Goal: Task Accomplishment & Management: Manage account settings

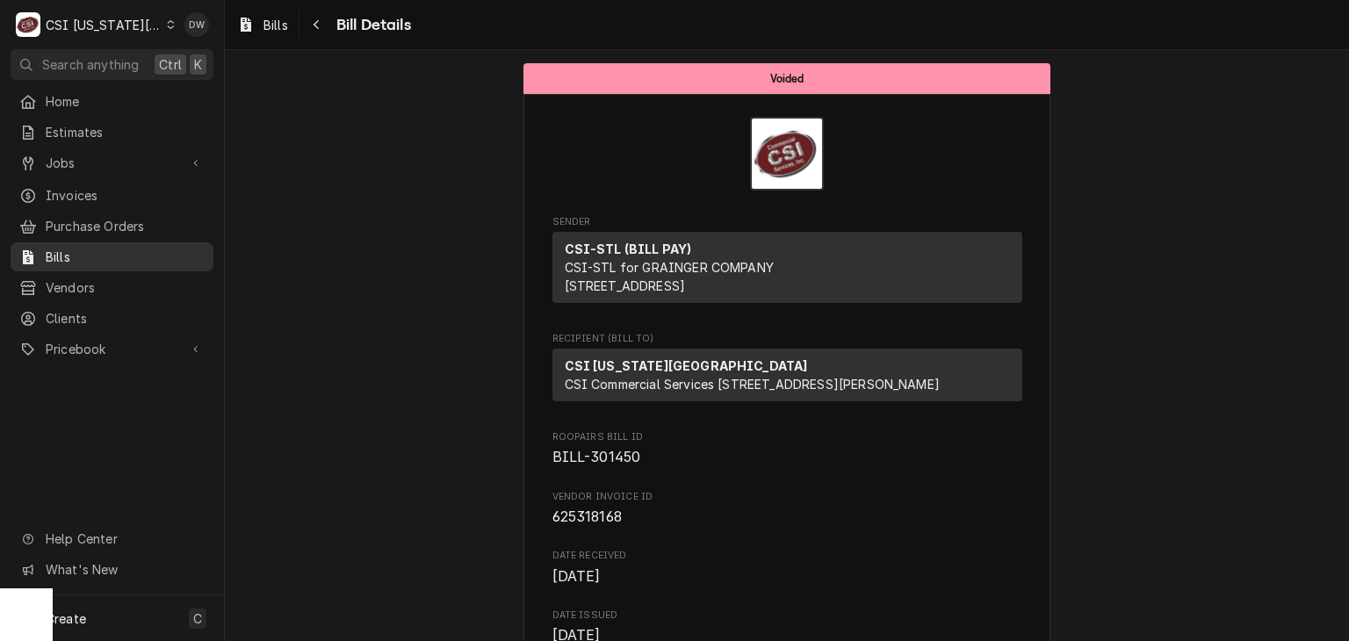
click at [51, 248] on span "Bills" at bounding box center [125, 257] width 159 height 18
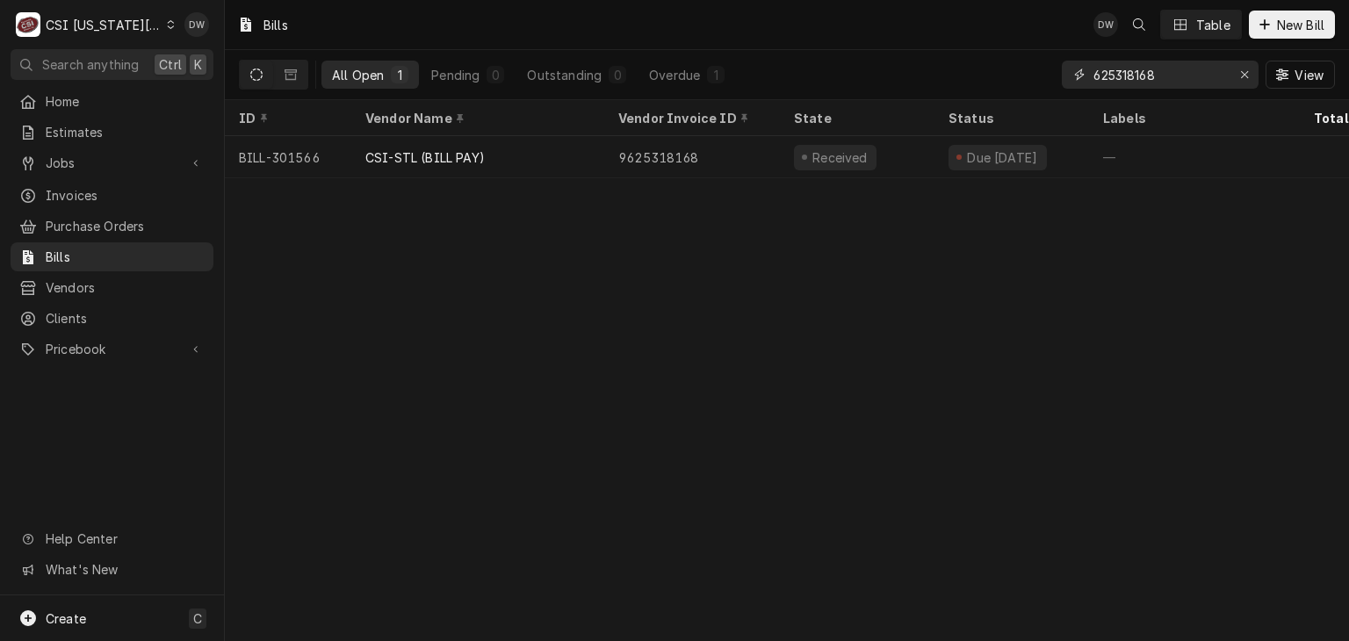
drag, startPoint x: 1176, startPoint y: 85, endPoint x: 1037, endPoint y: 76, distance: 139.1
click at [1037, 76] on div "All Open 1 Pending 0 Outstanding 0 Overdue 1 625318168 View" at bounding box center [787, 74] width 1096 height 49
paste input "15316177-00"
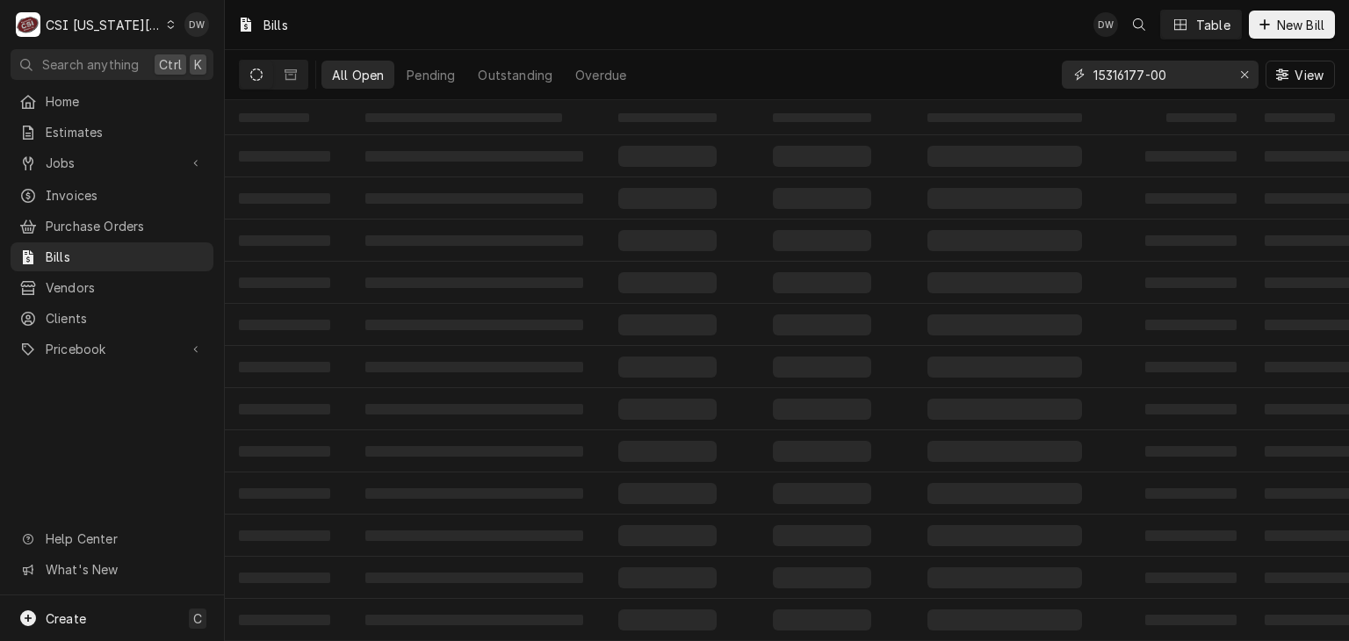
type input "15316177-00"
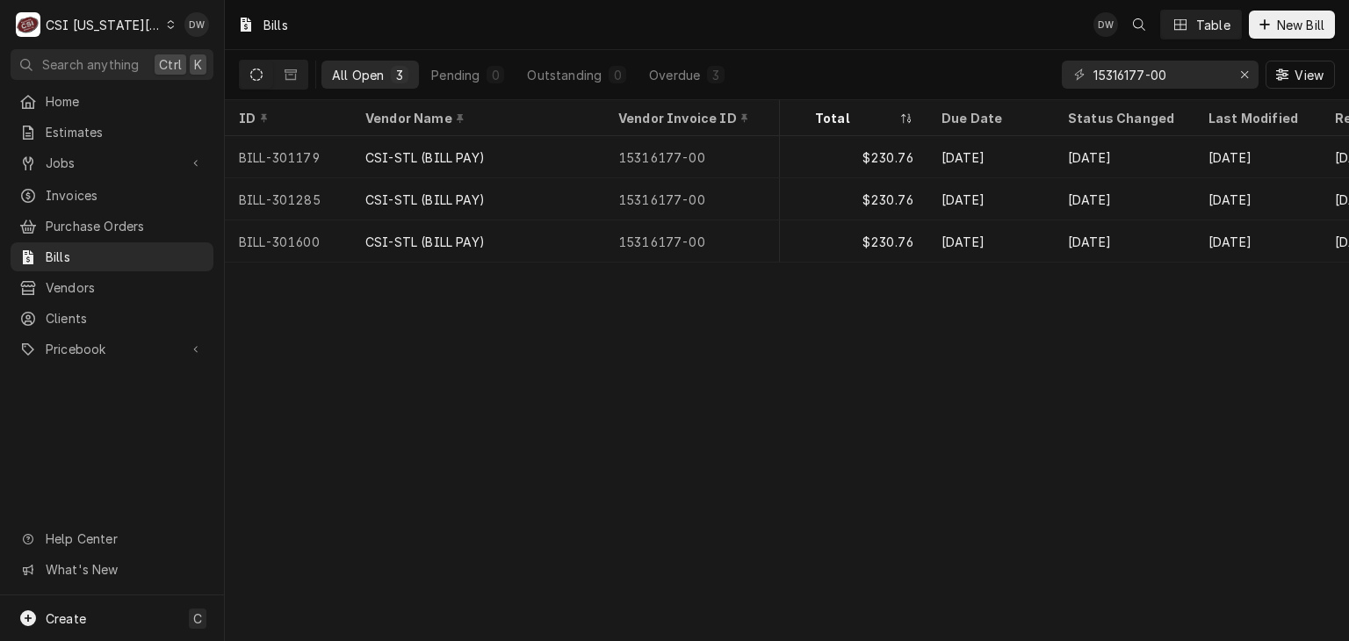
scroll to position [0, 493]
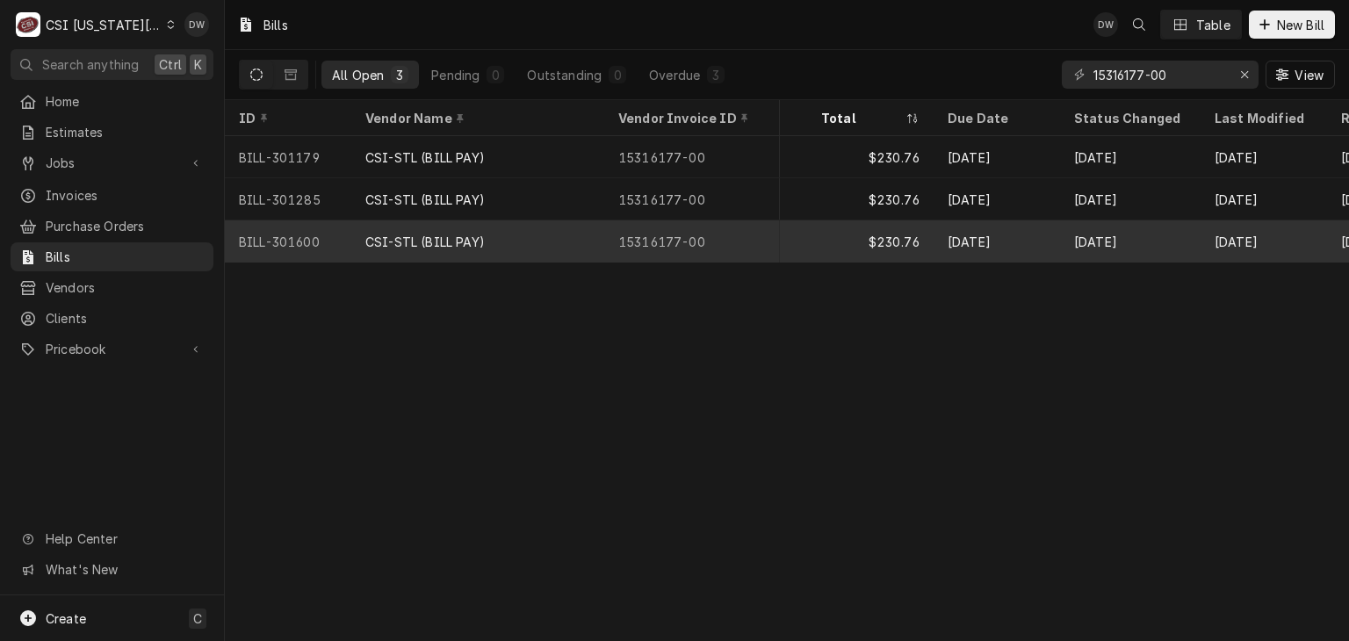
click at [727, 234] on div "15316177-00" at bounding box center [692, 241] width 176 height 42
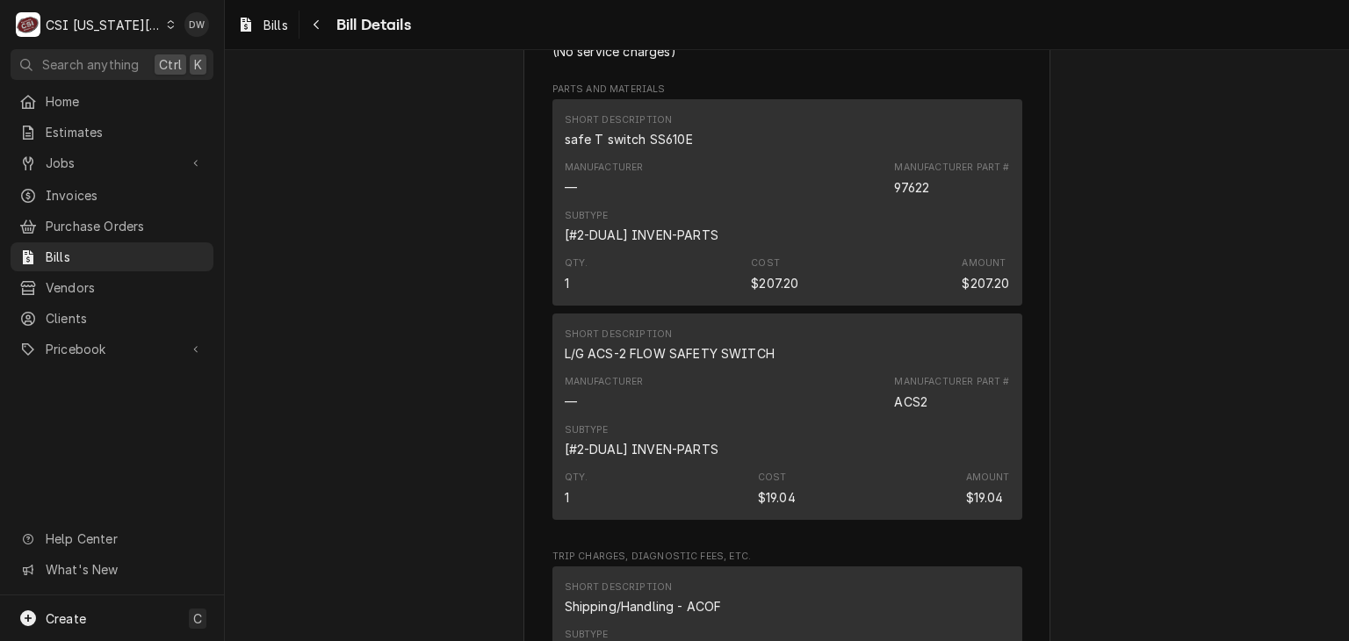
scroll to position [1508, 0]
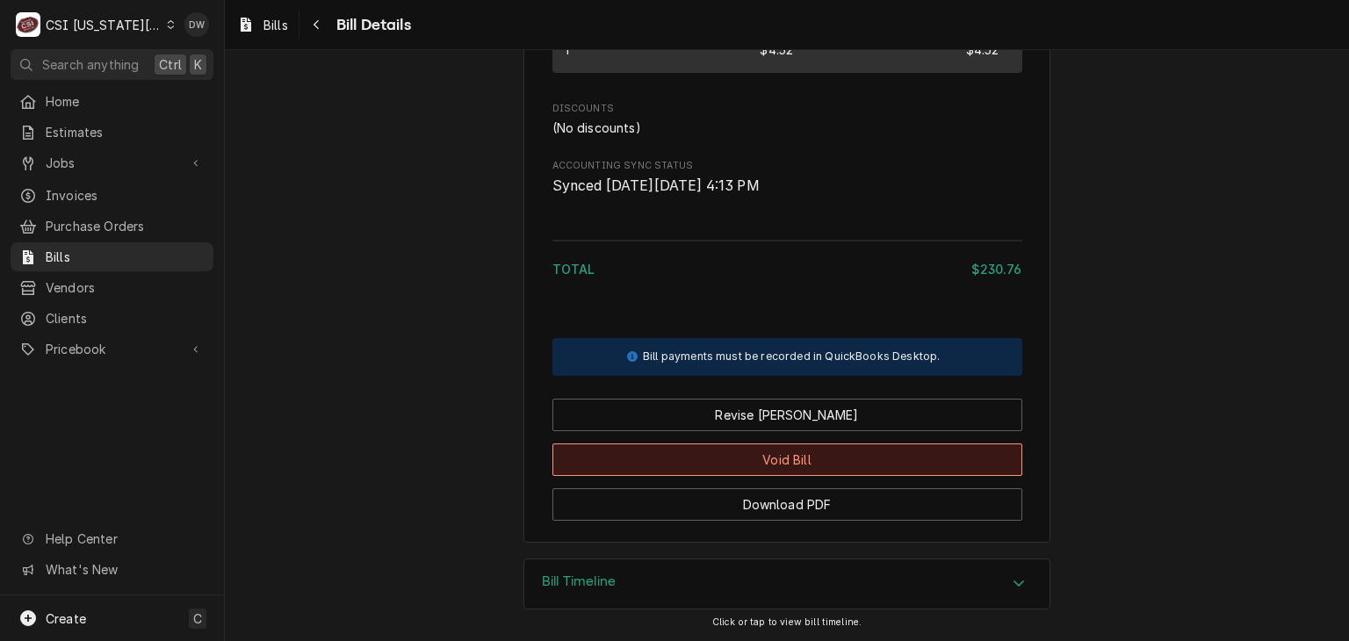
click at [934, 449] on button "Void Bill" at bounding box center [788, 460] width 470 height 33
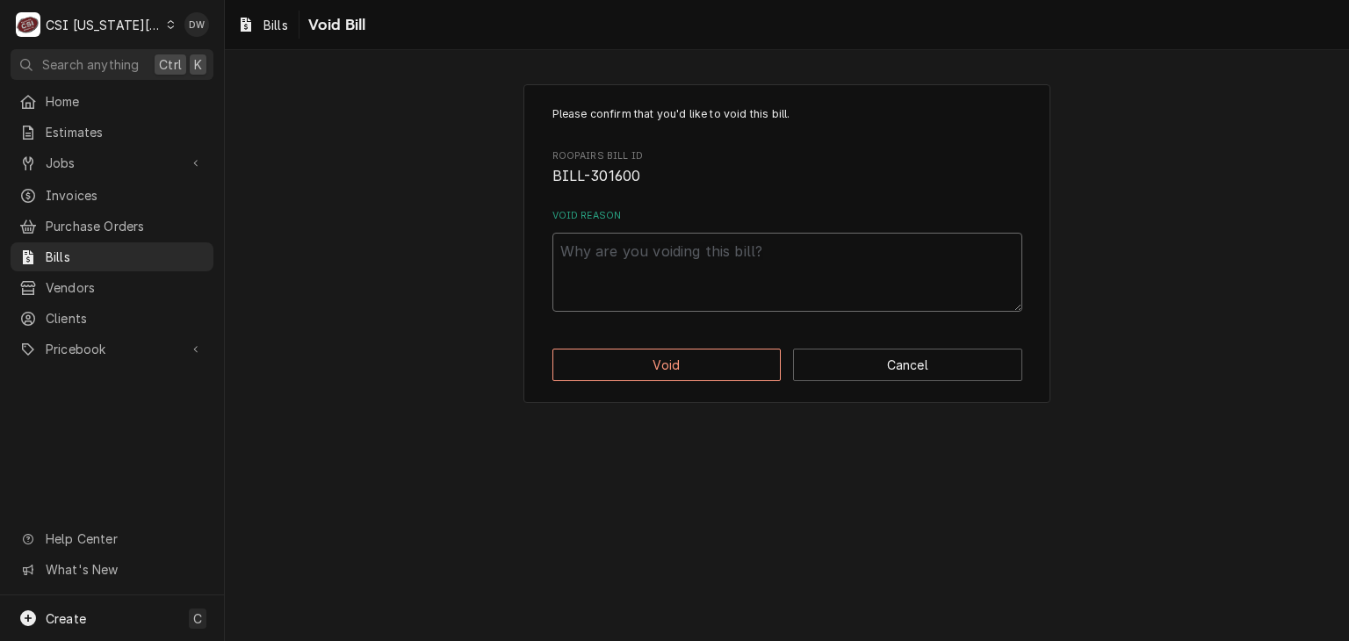
click at [598, 253] on textarea "Void Reason" at bounding box center [788, 272] width 470 height 79
type textarea "x"
type textarea "B"
type textarea "x"
type textarea "Bi"
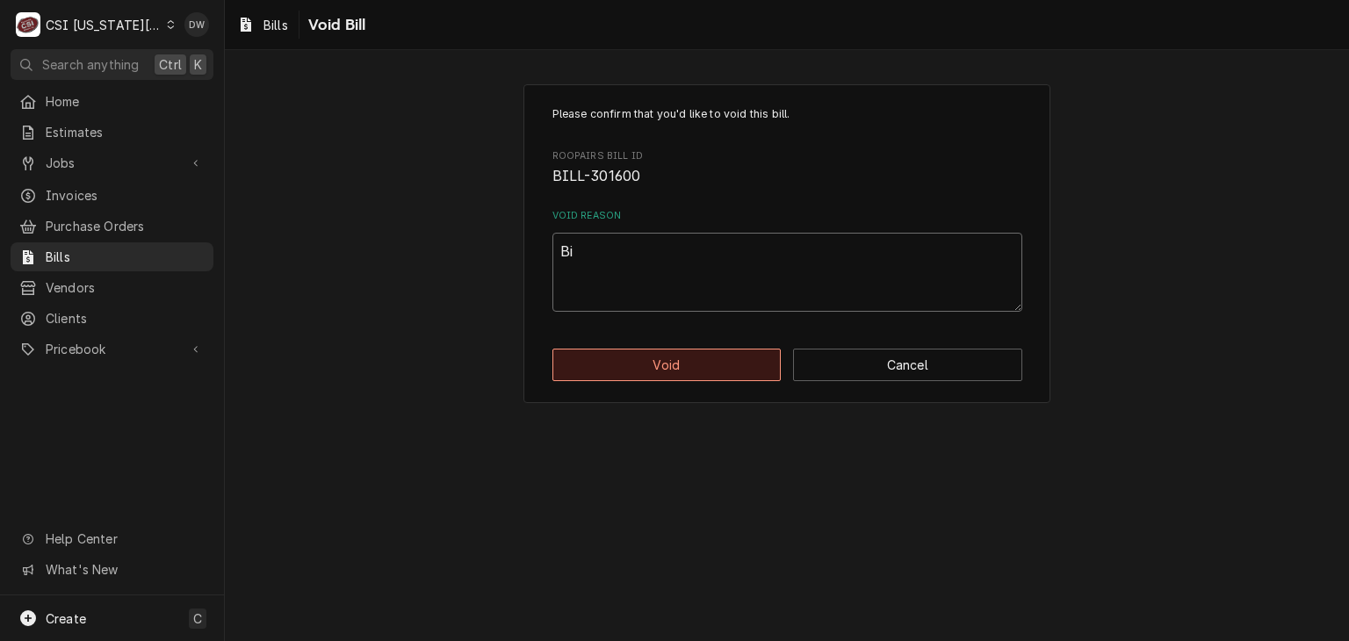
type textarea "x"
type textarea "Bil"
type textarea "x"
type textarea "Bill"
type textarea "x"
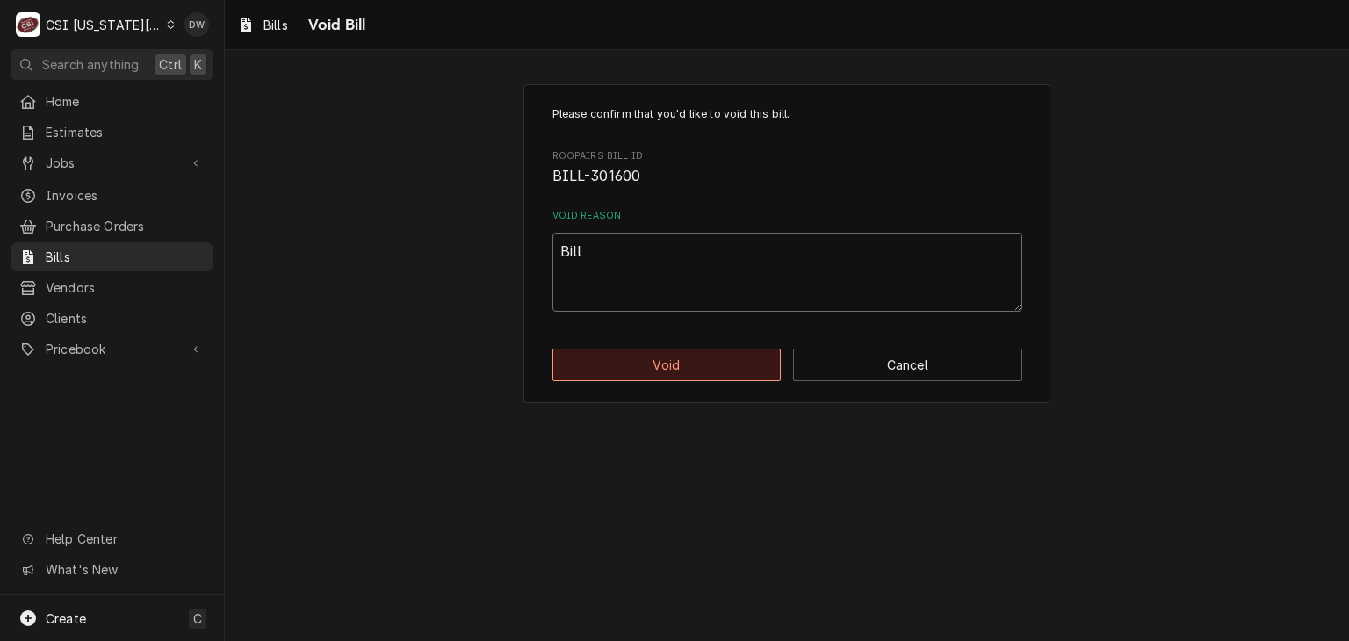
type textarea "Bille"
type textarea "x"
type textarea "Billed"
type textarea "x"
type textarea "Billed"
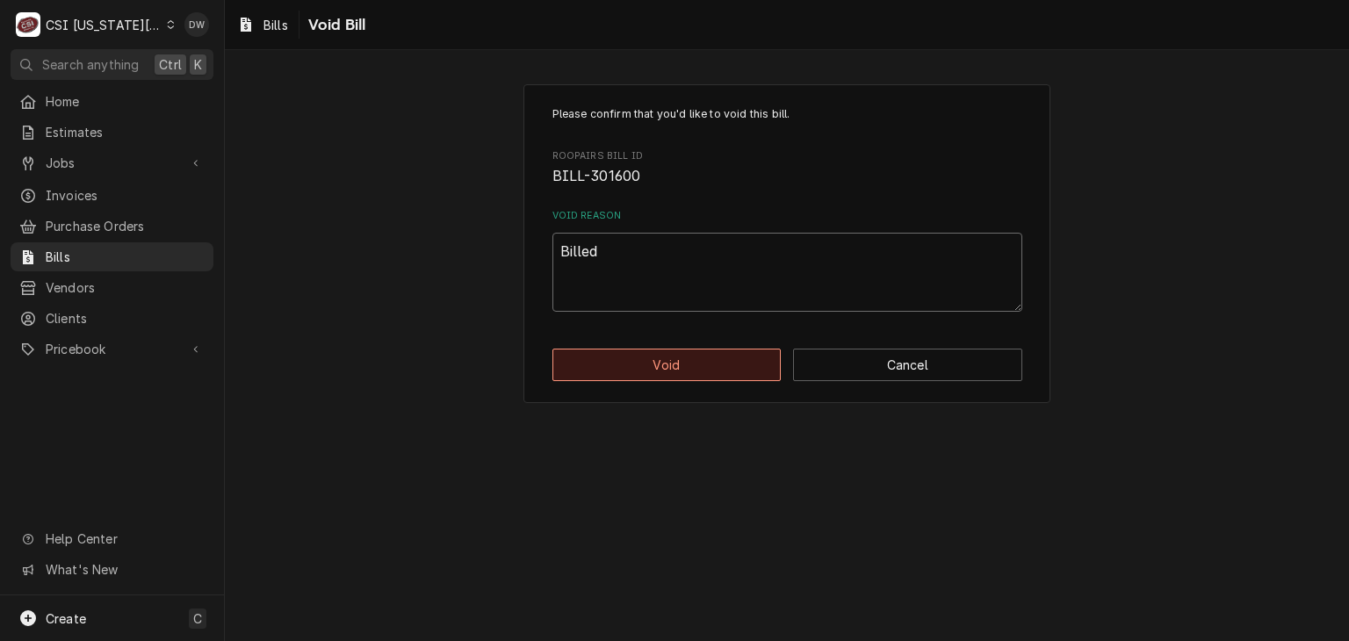
type textarea "x"
type textarea "Billed T"
type textarea "x"
type textarea "Billed Tw"
type textarea "x"
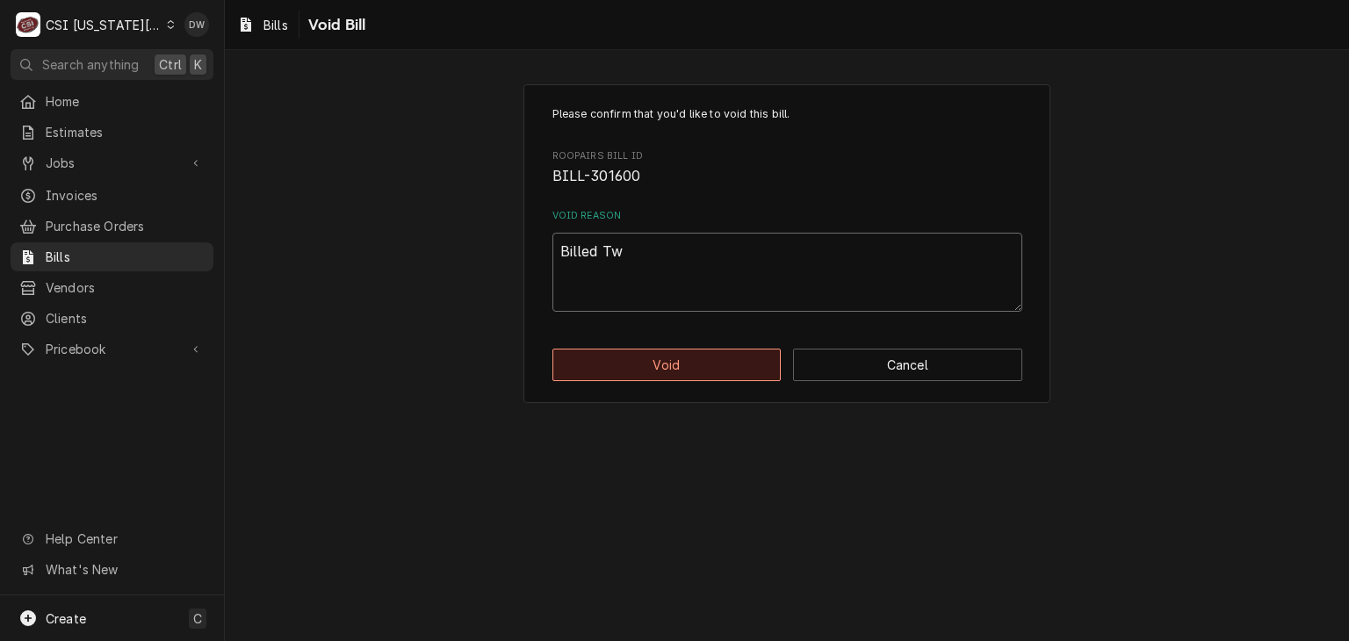
type textarea "Billed Twi"
type textarea "x"
type textarea "Billed Twic"
type textarea "x"
type textarea "Billed Twice"
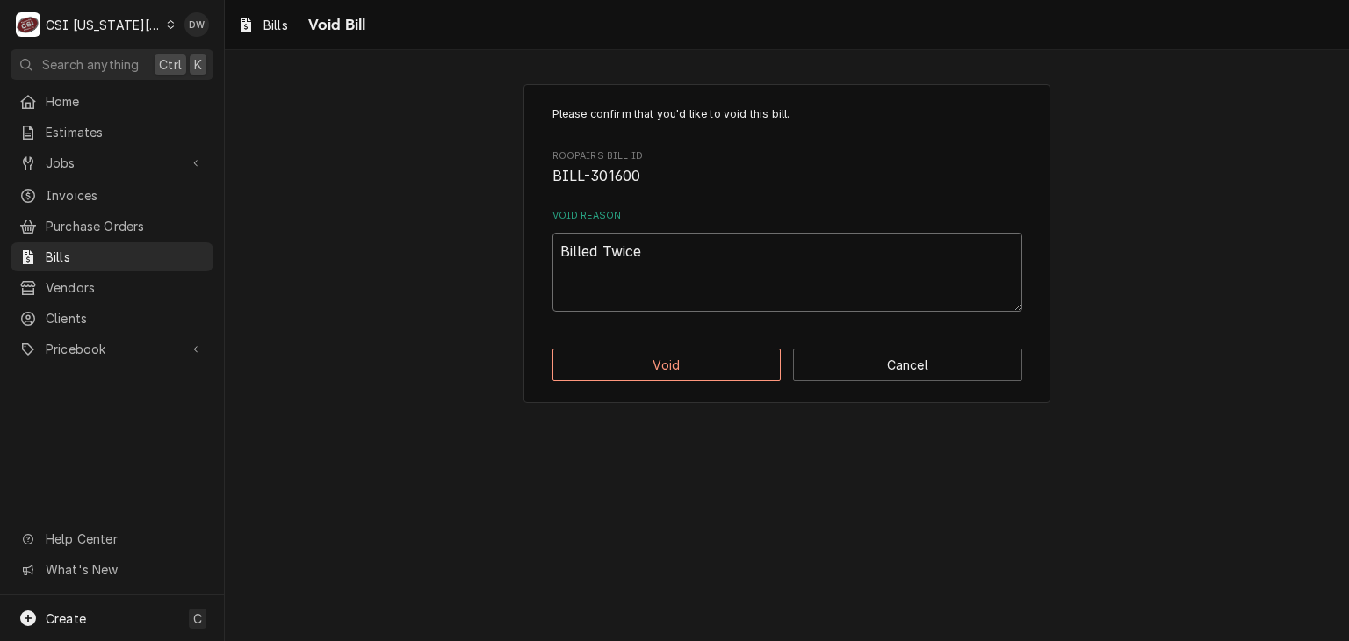
type textarea "x"
type textarea "Billed Twice-"
type textarea "x"
type textarea "Billed Twice-d"
type textarea "x"
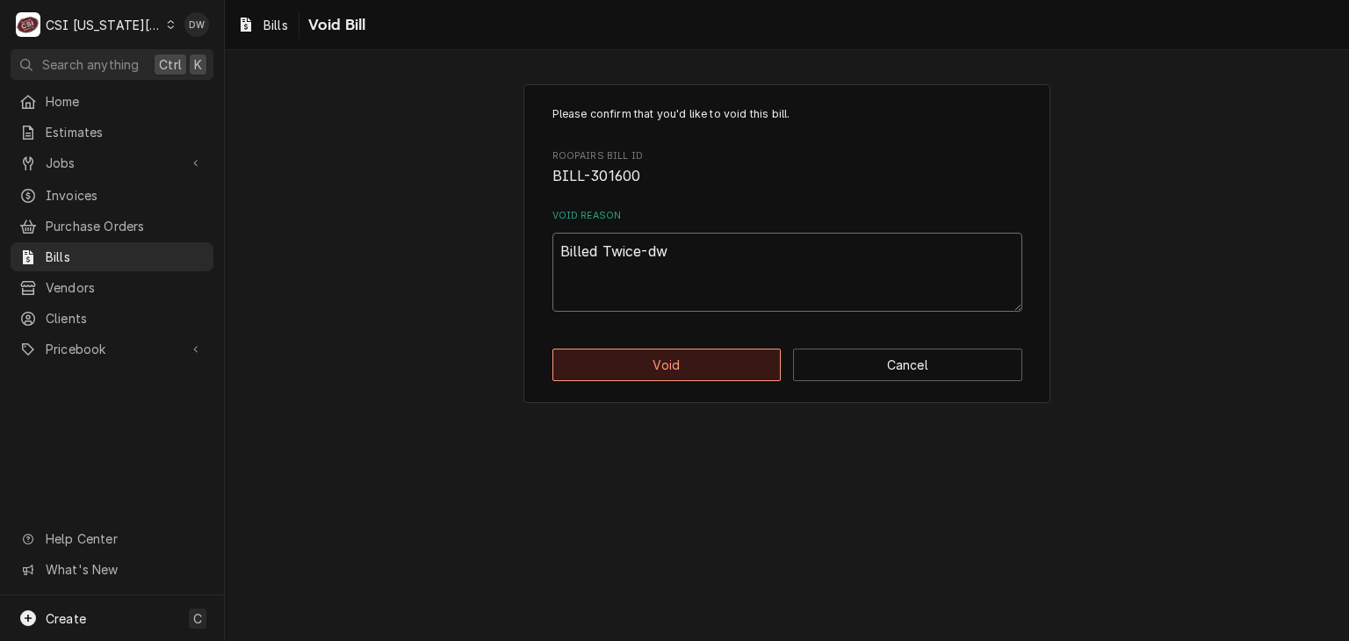
type textarea "Billed Twice-dw"
click at [649, 365] on button "Void" at bounding box center [667, 365] width 229 height 33
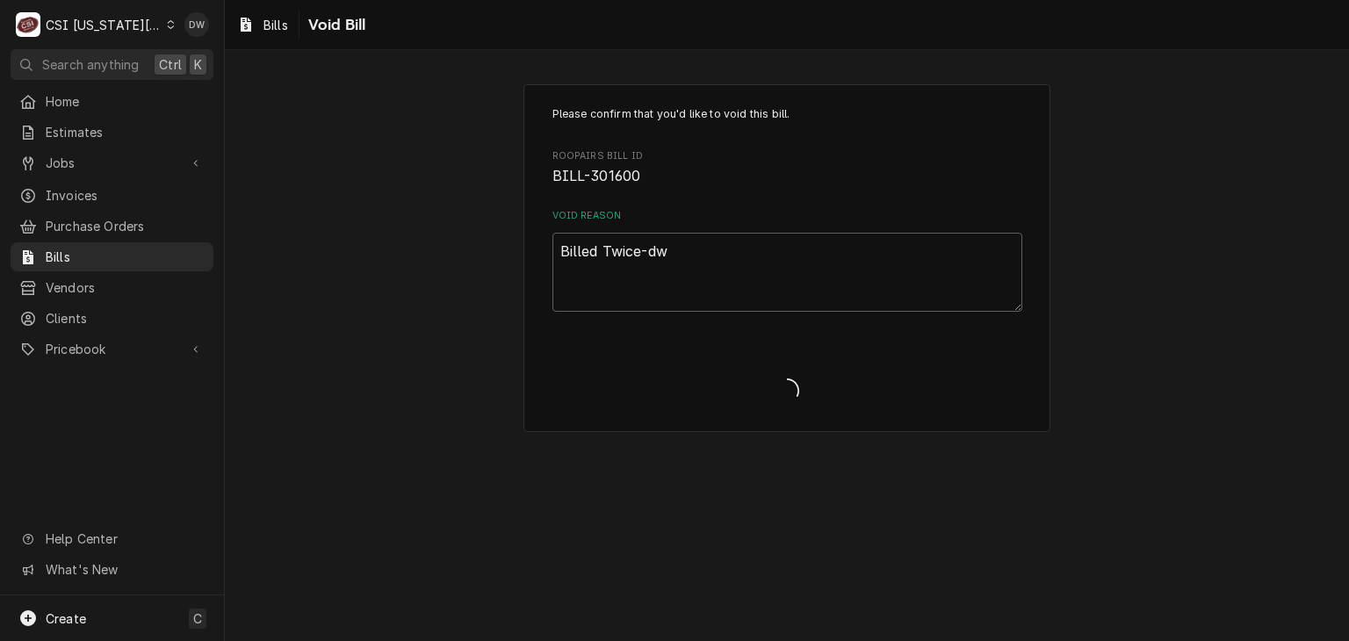
type textarea "x"
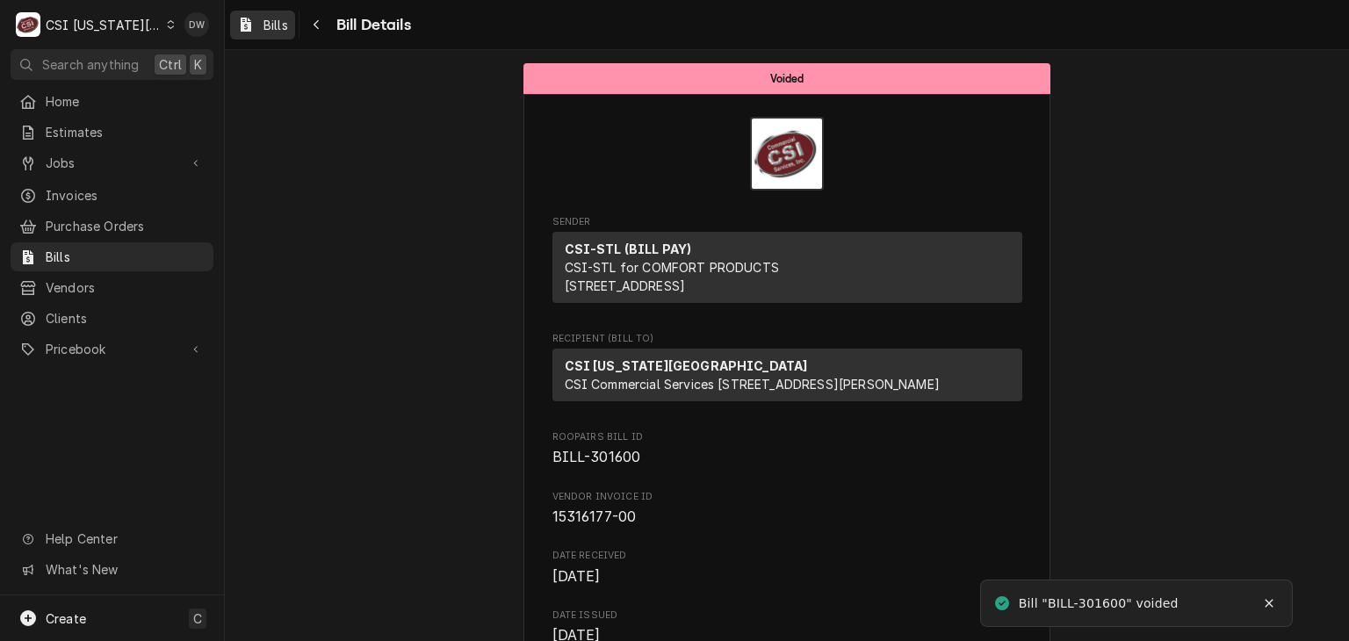
click at [267, 15] on div "Bills" at bounding box center [263, 25] width 58 height 22
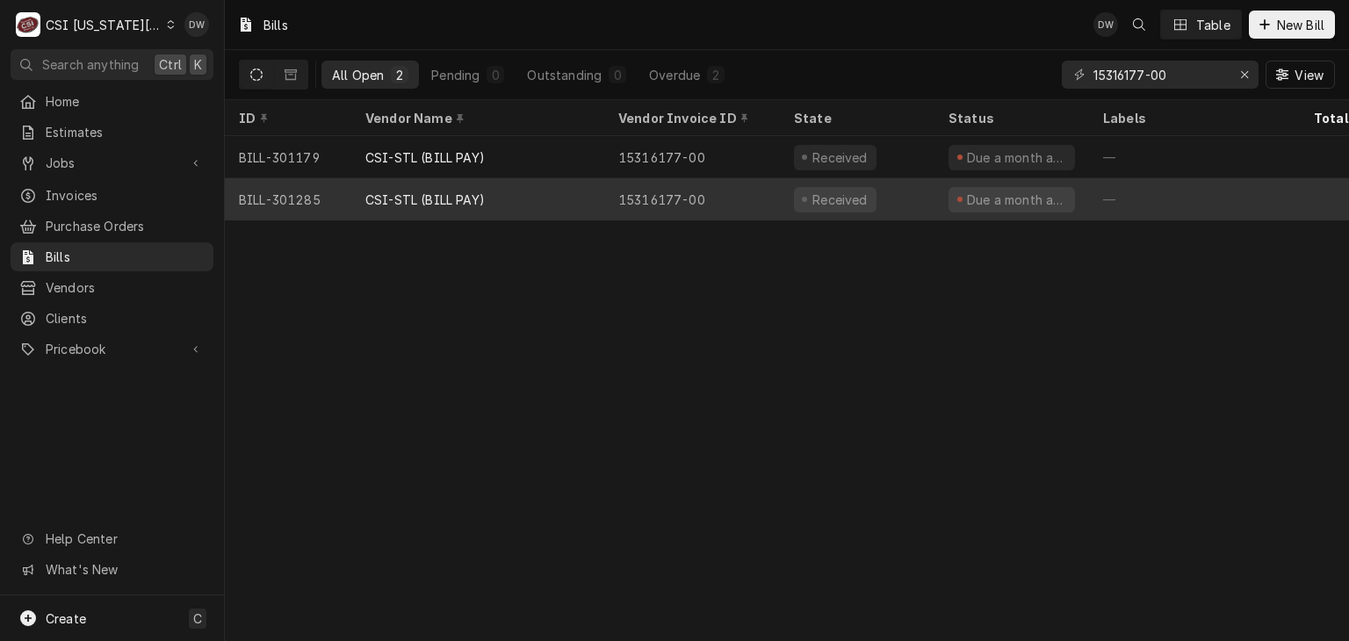
click at [382, 191] on div "CSI-STL (BILL PAY)" at bounding box center [424, 200] width 119 height 18
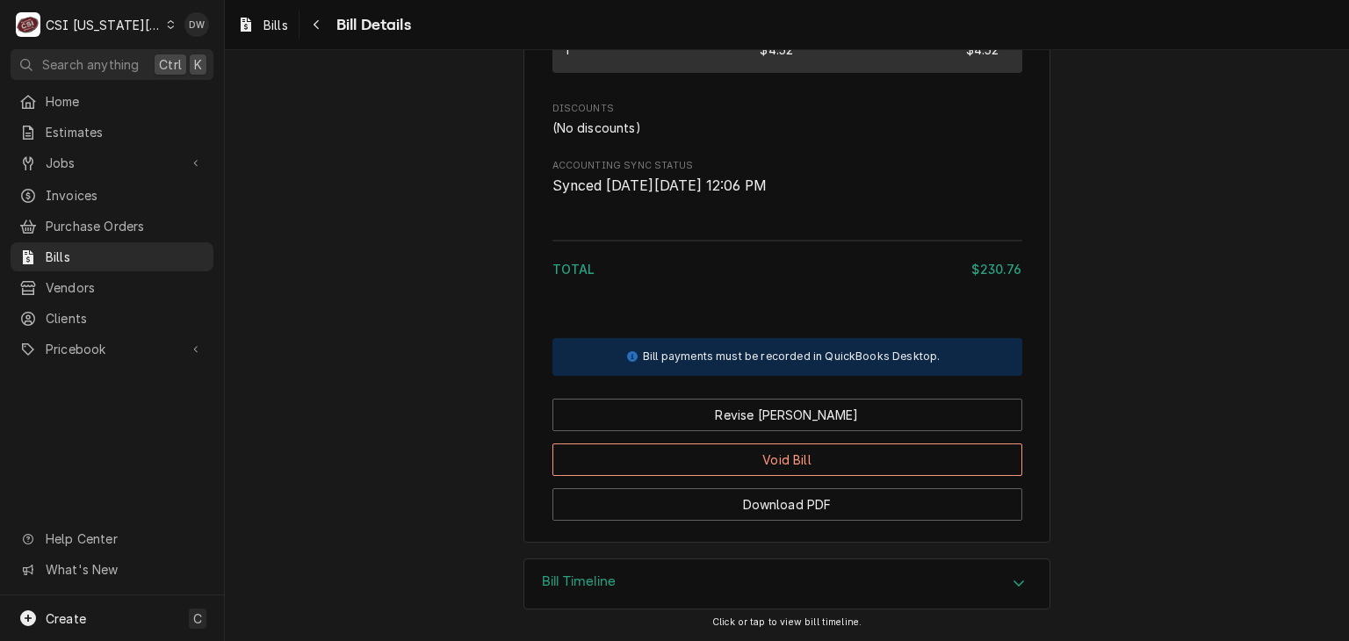
scroll to position [1503, 0]
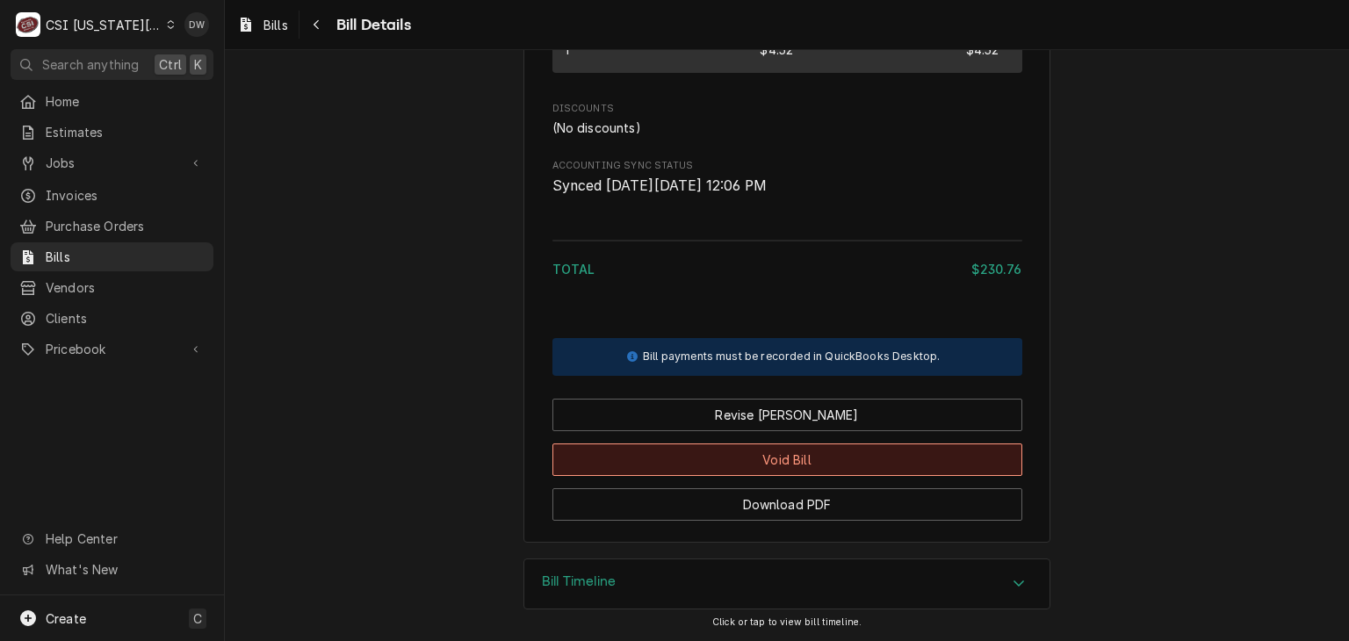
click at [798, 460] on button "Void Bill" at bounding box center [788, 460] width 470 height 33
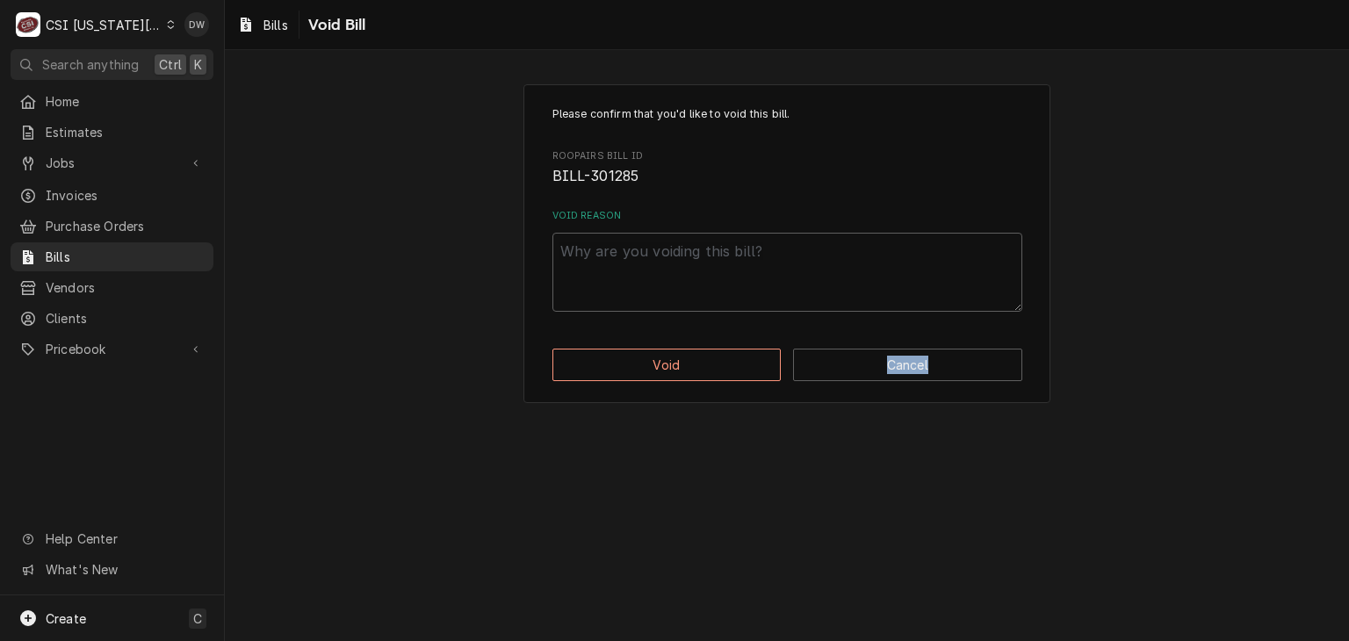
click at [798, 460] on div "Please confirm that you'd like to void this bill. Roopairs Bill ID BILL-301285 …" at bounding box center [787, 345] width 1124 height 591
click at [635, 270] on textarea "Void Reason" at bounding box center [788, 272] width 470 height 79
type textarea "x"
type textarea "B"
type textarea "x"
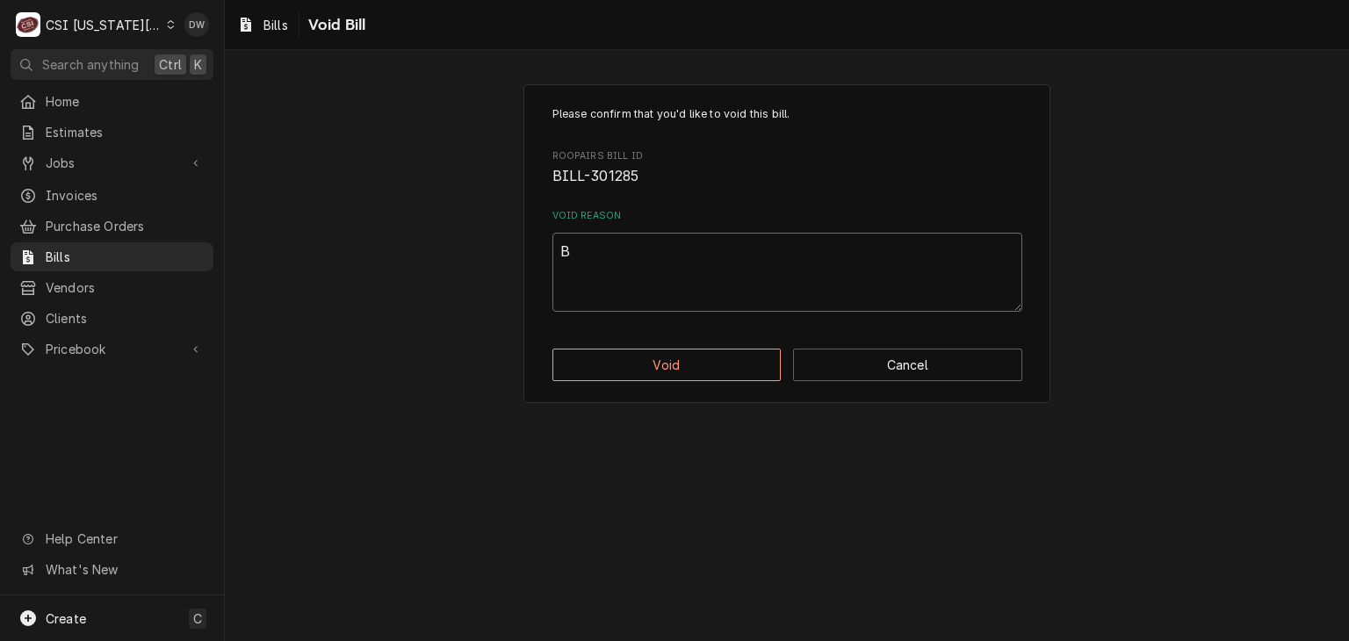
type textarea "Bi"
type textarea "x"
type textarea "Bil"
type textarea "x"
type textarea "Bill"
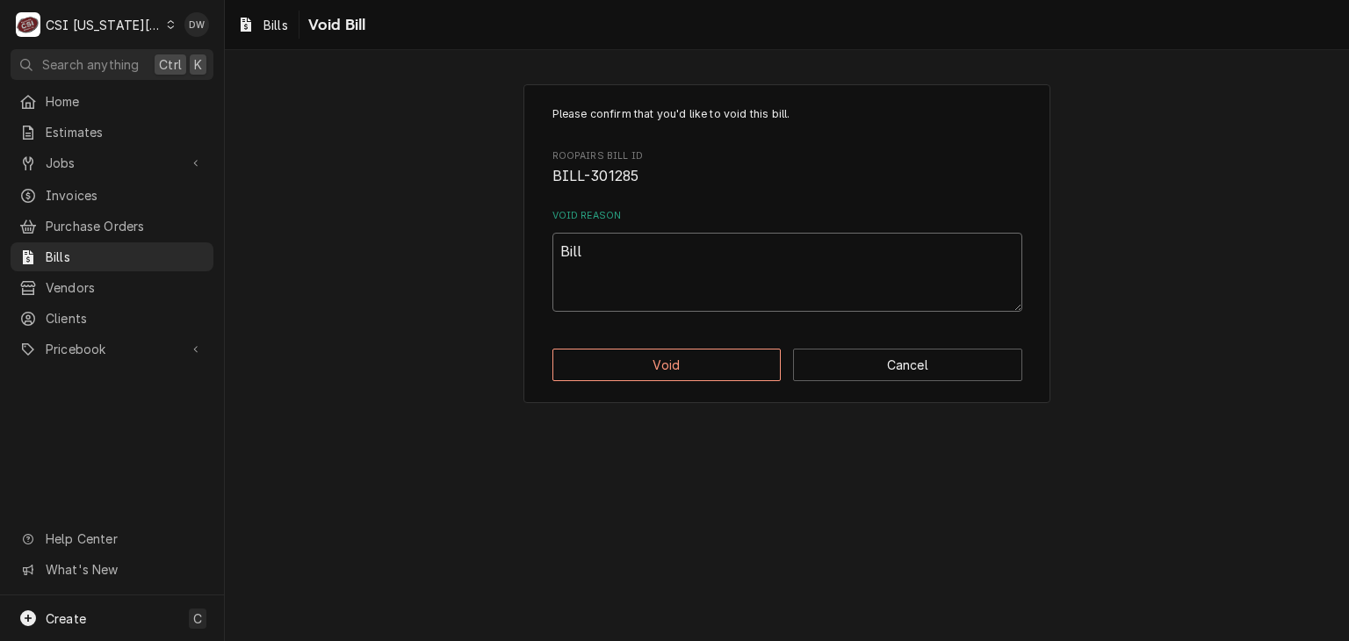
type textarea "x"
type textarea "Bille"
type textarea "x"
type textarea "Billed"
type textarea "x"
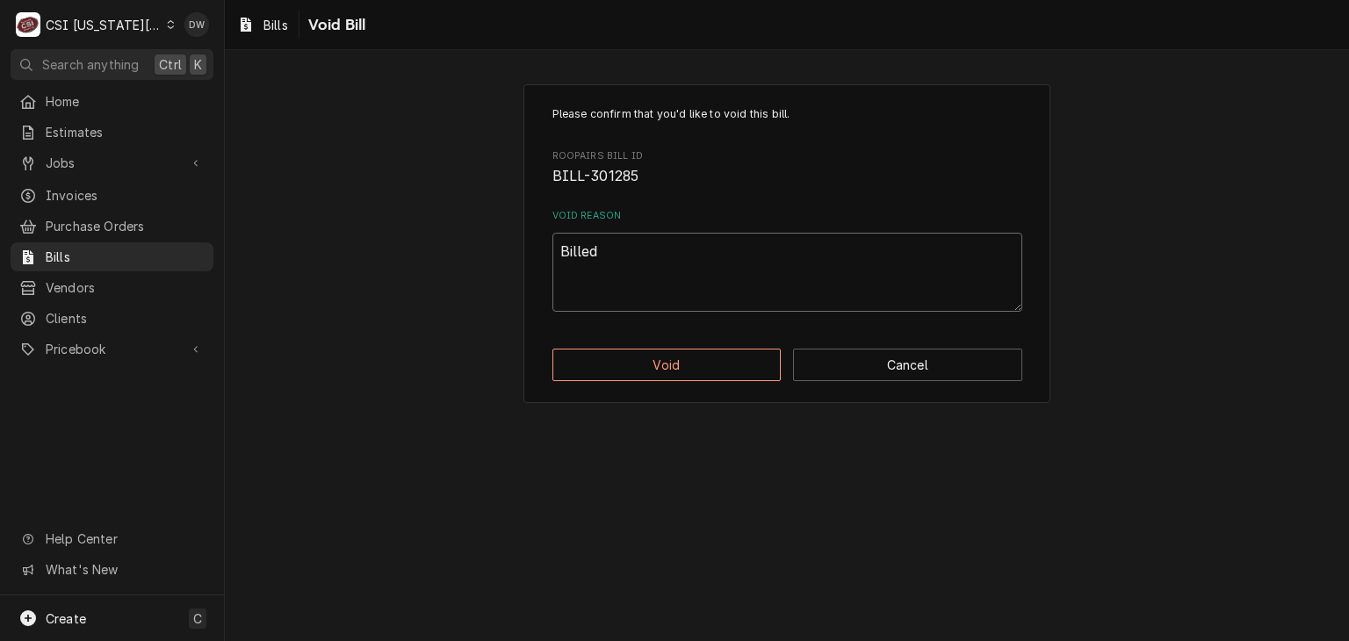
type textarea "Billed"
type textarea "x"
type textarea "Billed T"
type textarea "x"
type textarea "Billed Tw"
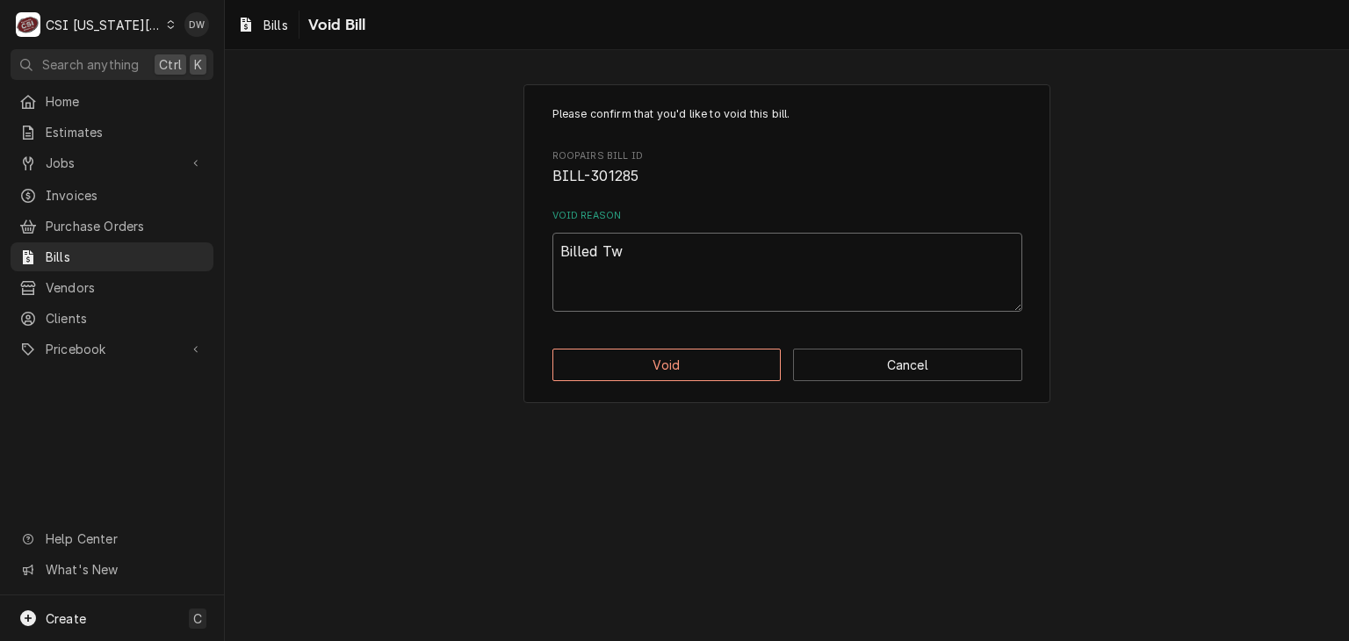
type textarea "x"
type textarea "Billed Twi"
type textarea "x"
type textarea "Billed Twic"
type textarea "x"
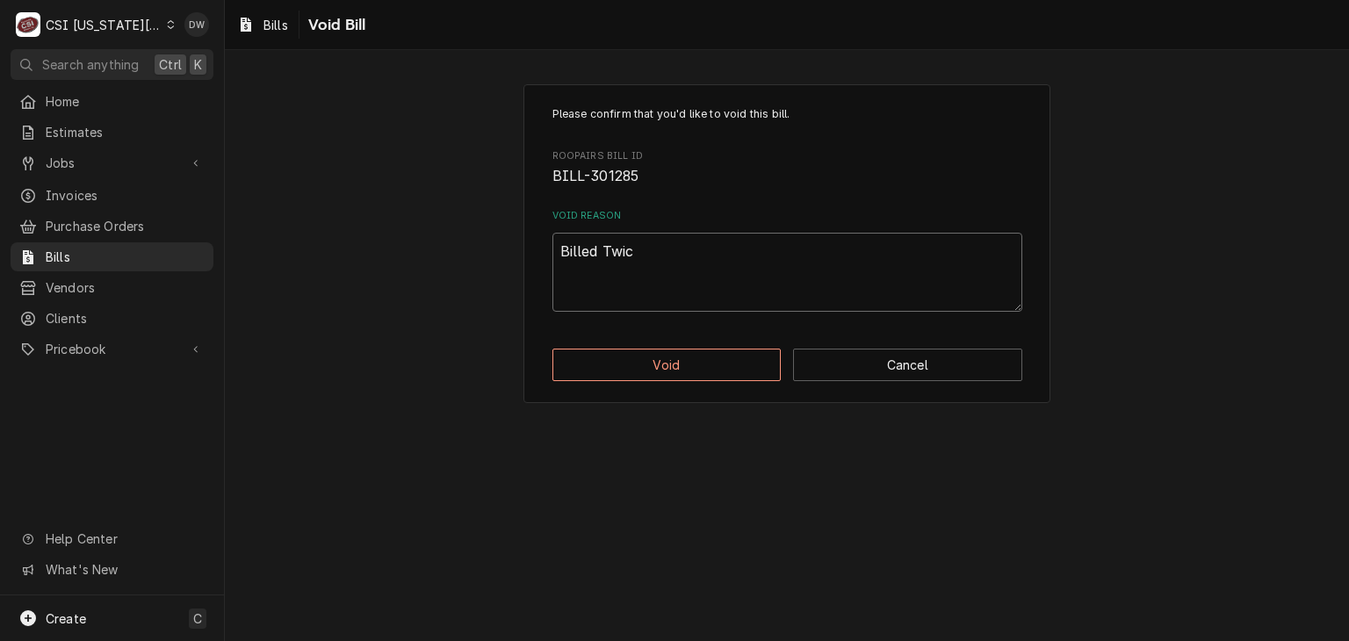
type textarea "Billed Twice"
type textarea "x"
type textarea "Billed Twice"
type textarea "x"
type textarea "Billed Twice -"
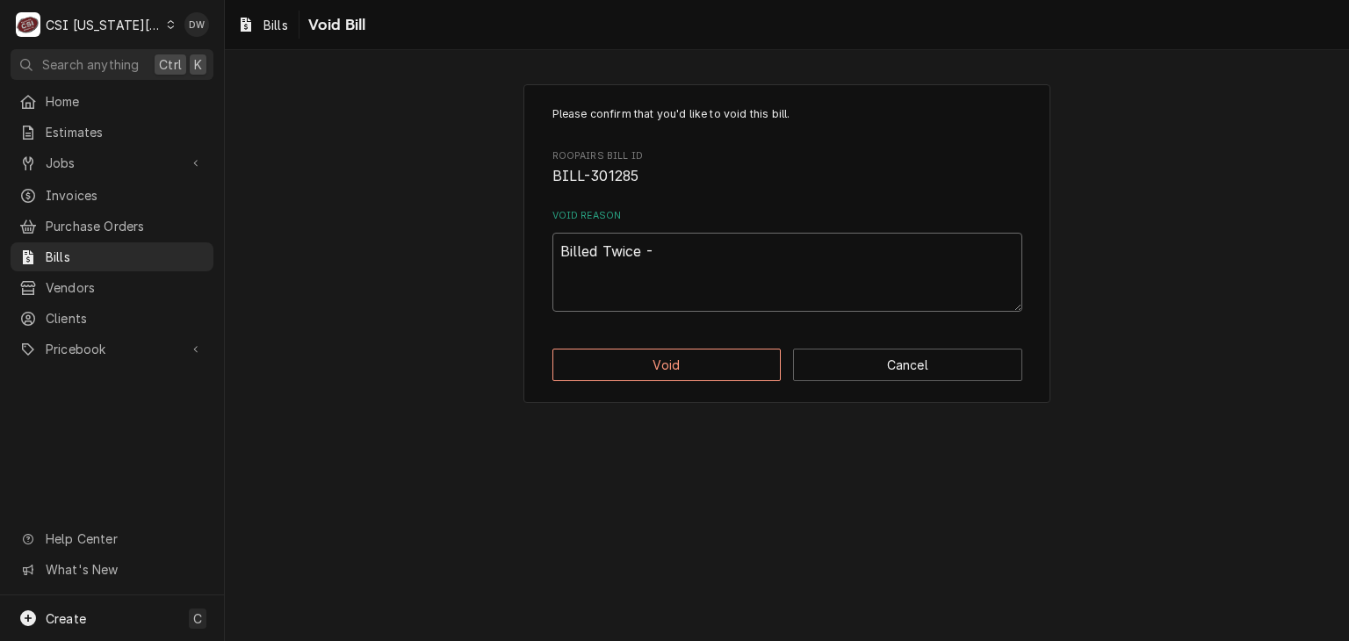
type textarea "x"
type textarea "Billed Twice -d"
type textarea "x"
type textarea "Billed Twice -dw"
click at [679, 367] on button "Void" at bounding box center [667, 365] width 229 height 33
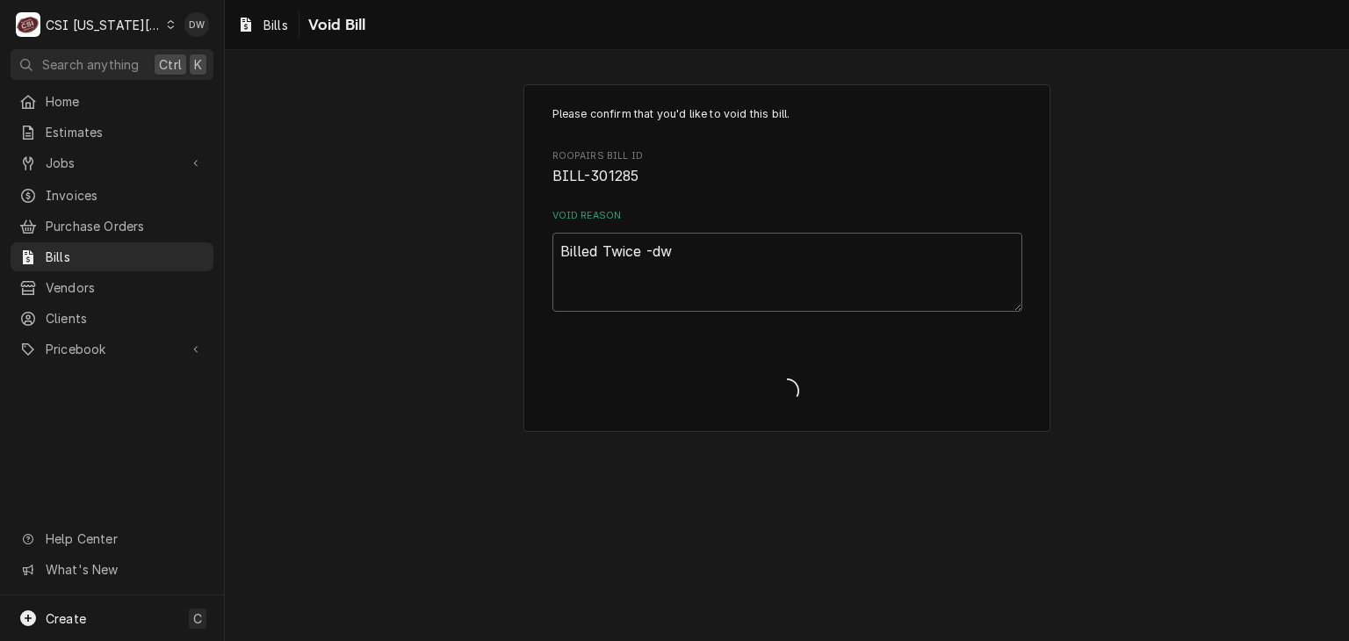
type textarea "x"
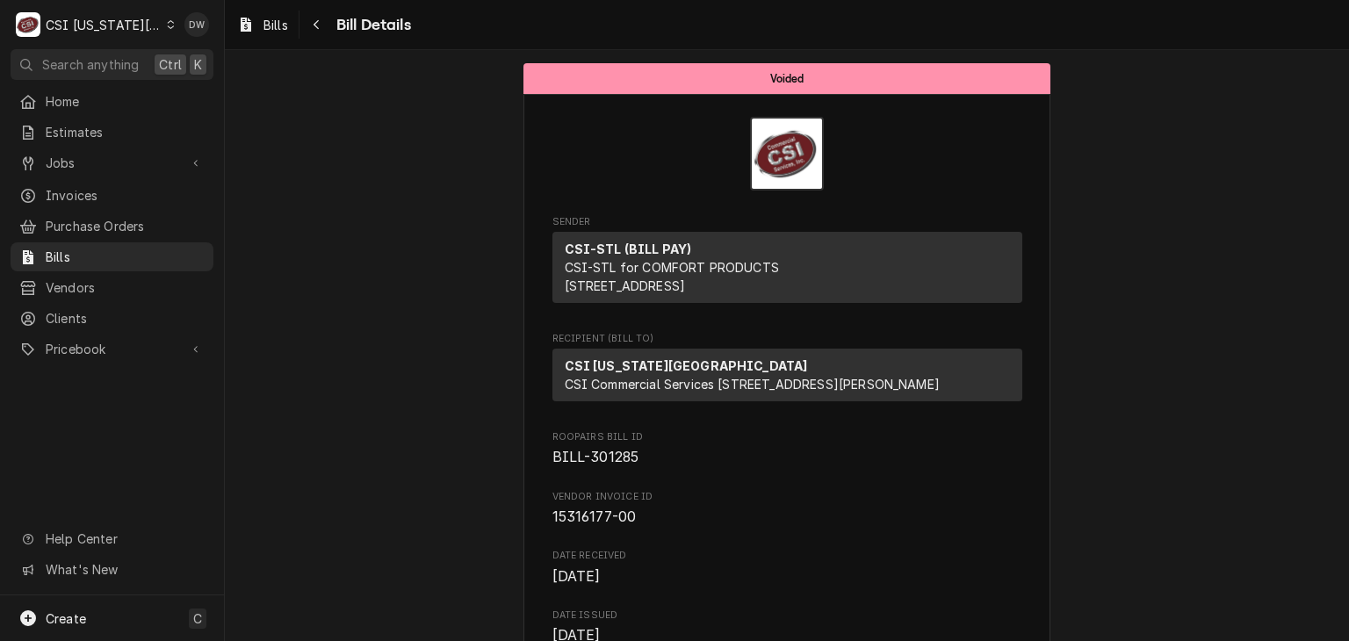
click at [167, 29] on div "Dynamic Content Wrapper" at bounding box center [171, 24] width 8 height 12
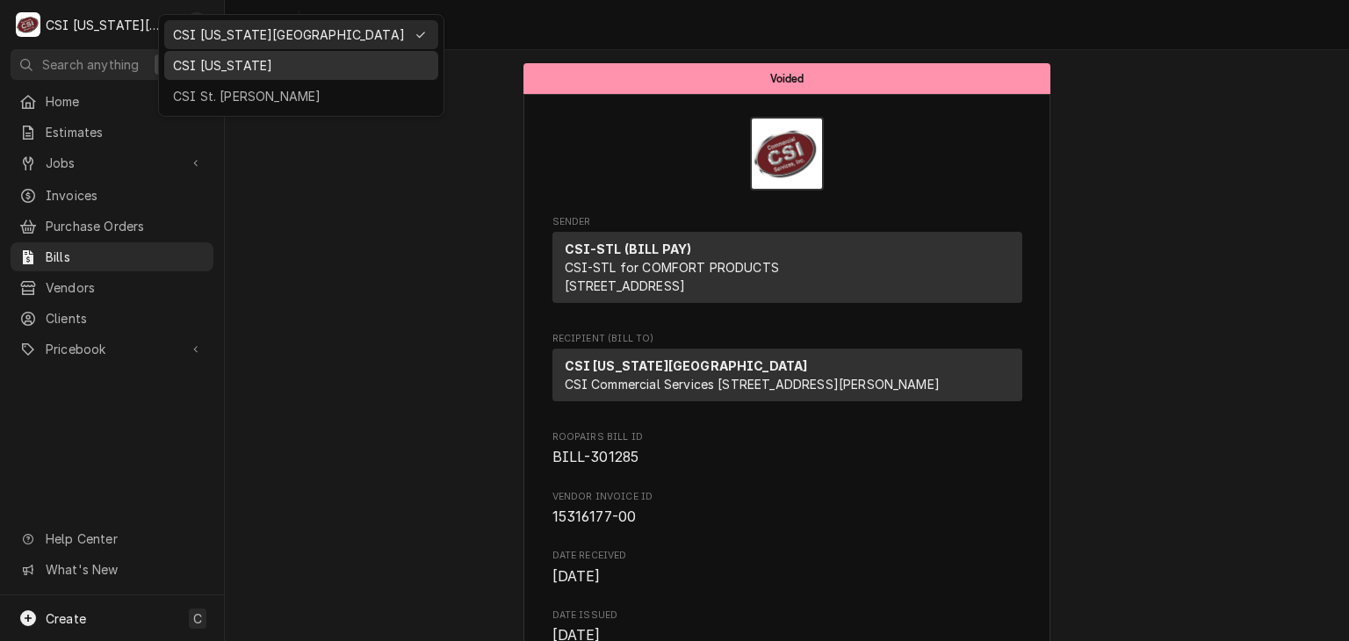
click at [185, 58] on div "CSI [US_STATE]" at bounding box center [301, 65] width 257 height 18
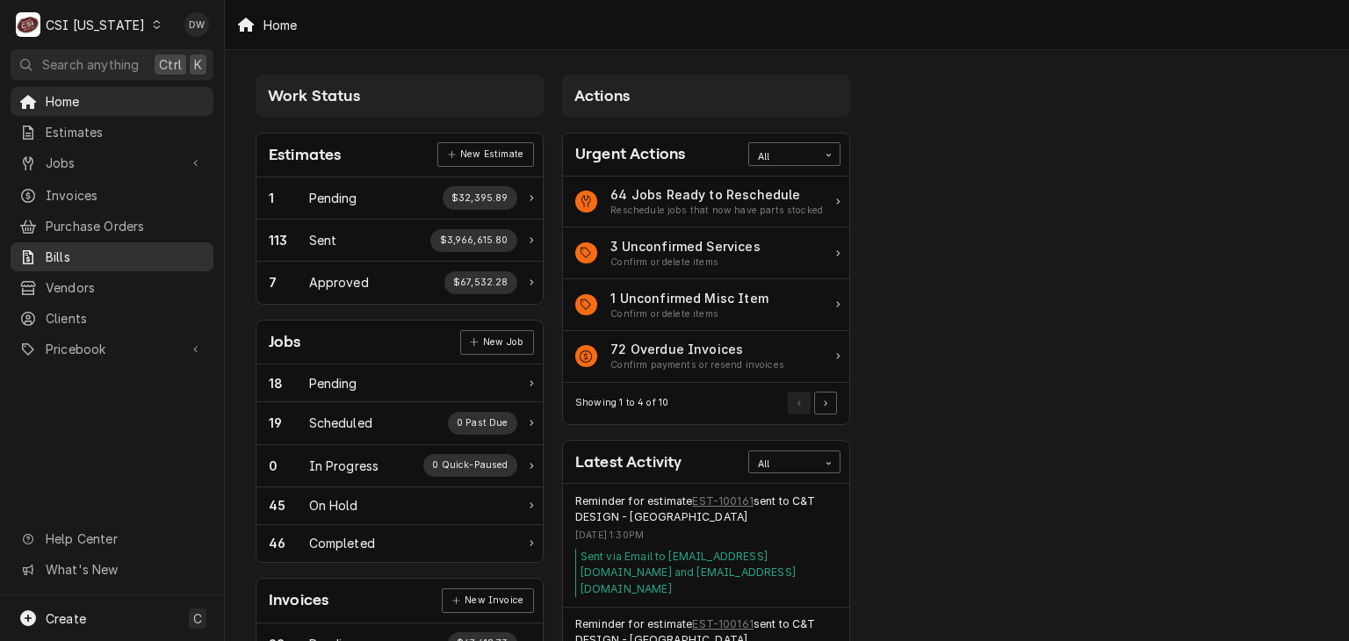
click at [64, 249] on span "Bills" at bounding box center [125, 257] width 159 height 18
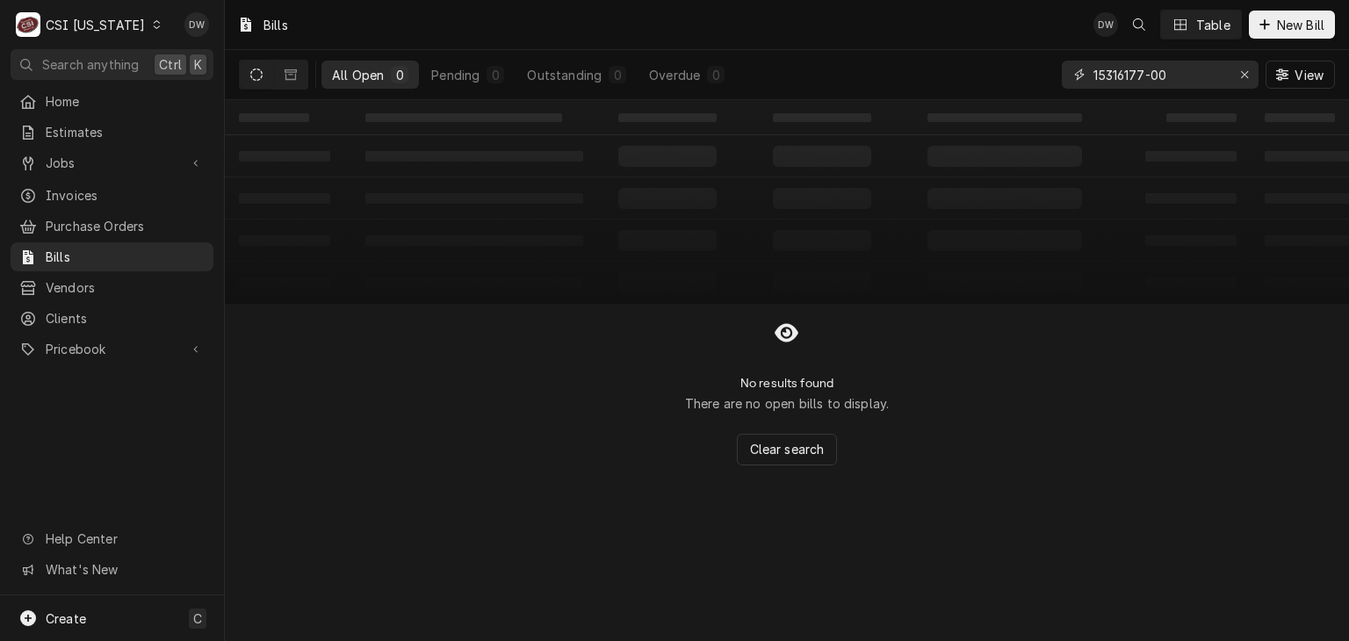
drag, startPoint x: 1181, startPoint y: 78, endPoint x: 1009, endPoint y: 62, distance: 172.0
click at [1009, 62] on div "All Open 0 Pending 0 Outstanding 0 Overdue 0 15316177-00 View" at bounding box center [787, 74] width 1096 height 49
paste input "3I668177"
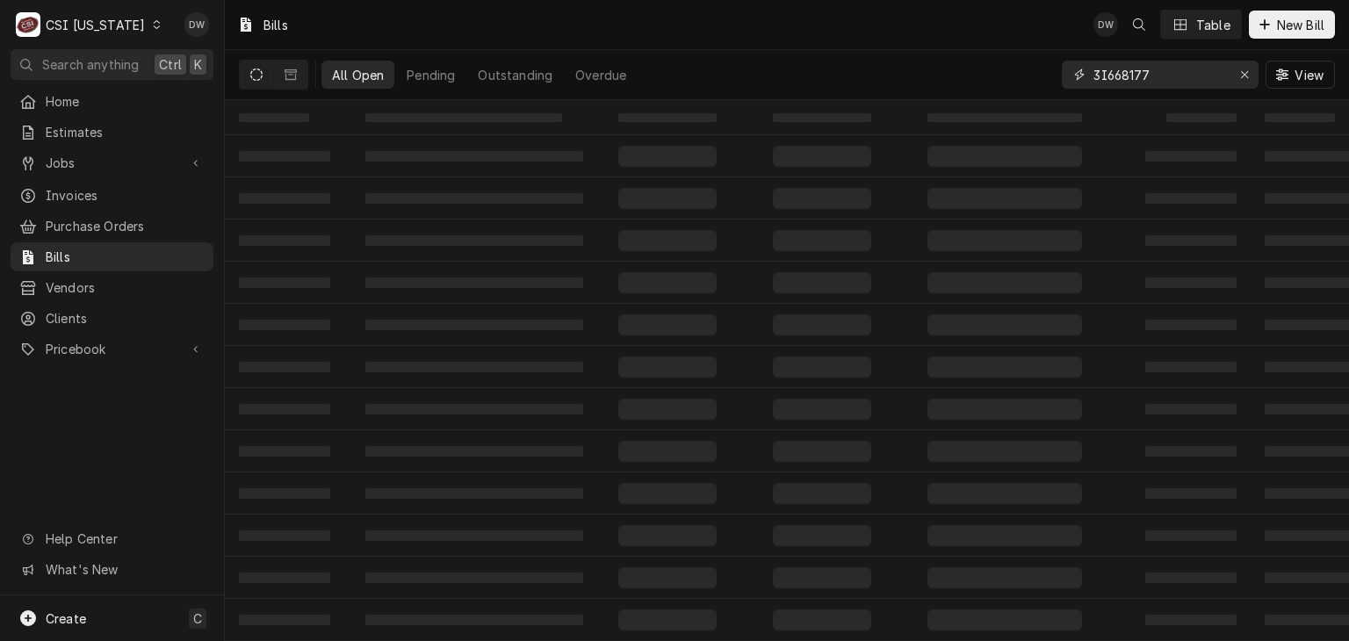
type input "3I668177"
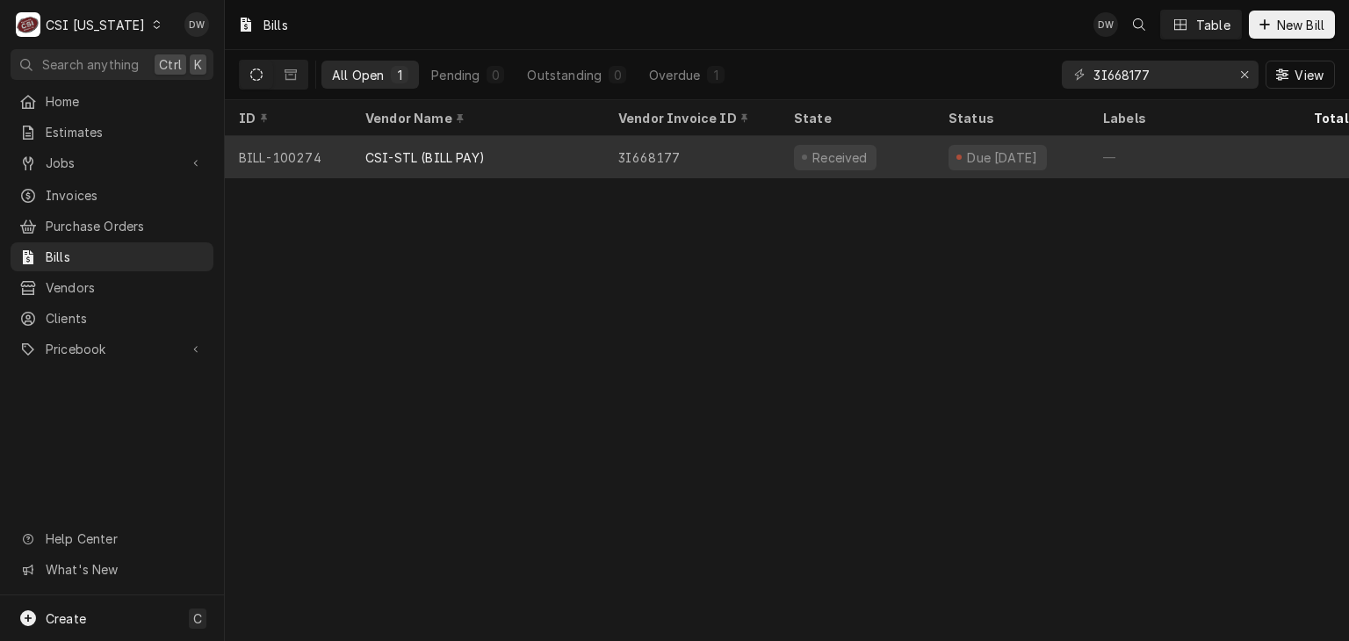
click at [491, 152] on div "CSI-STL (BILL PAY)" at bounding box center [477, 157] width 253 height 42
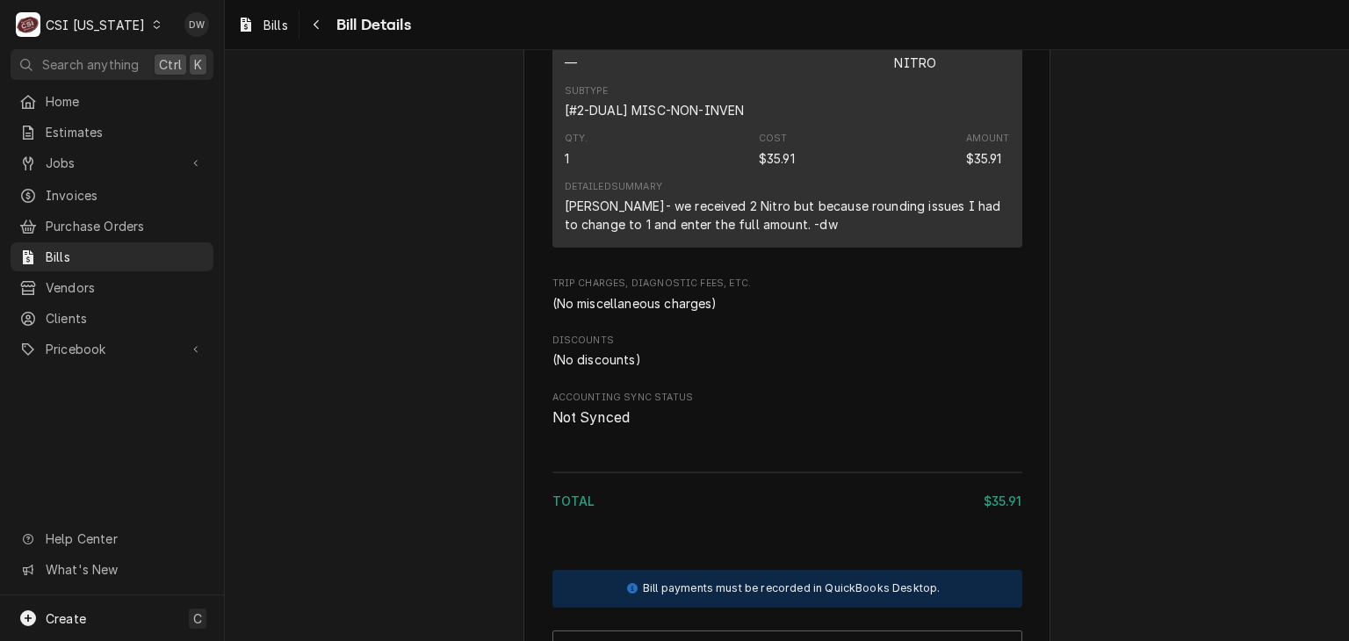
scroll to position [507, 0]
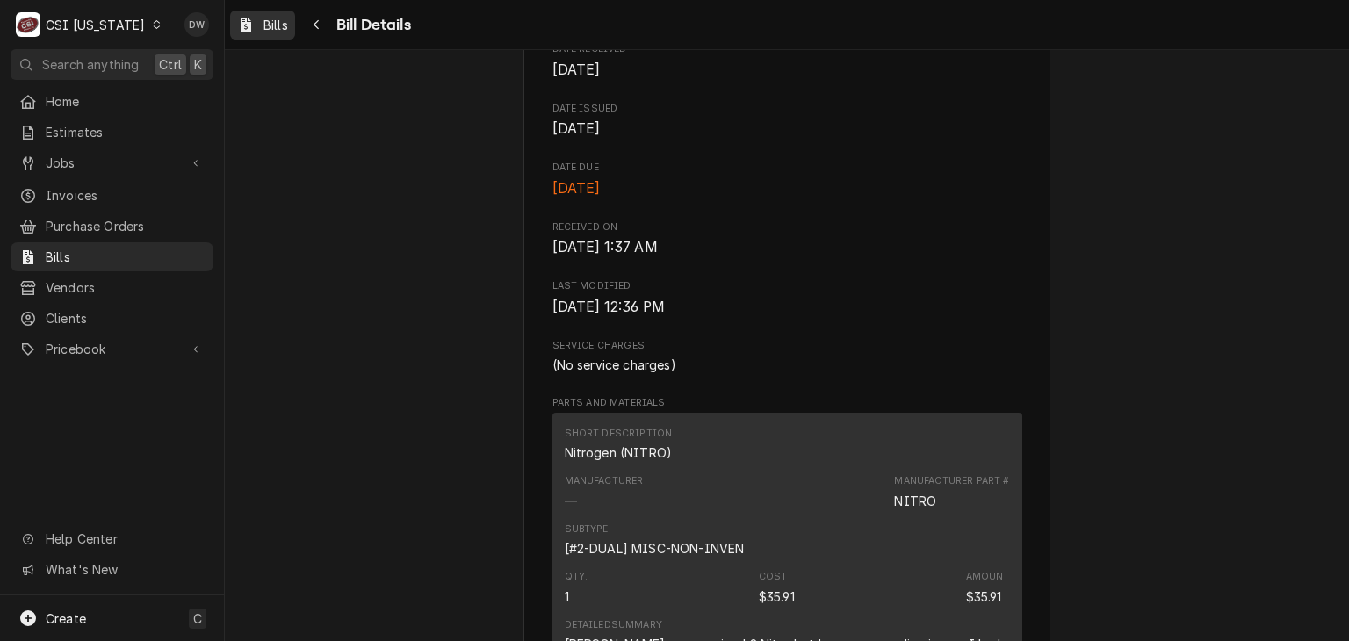
click at [267, 28] on span "Bills" at bounding box center [276, 25] width 25 height 18
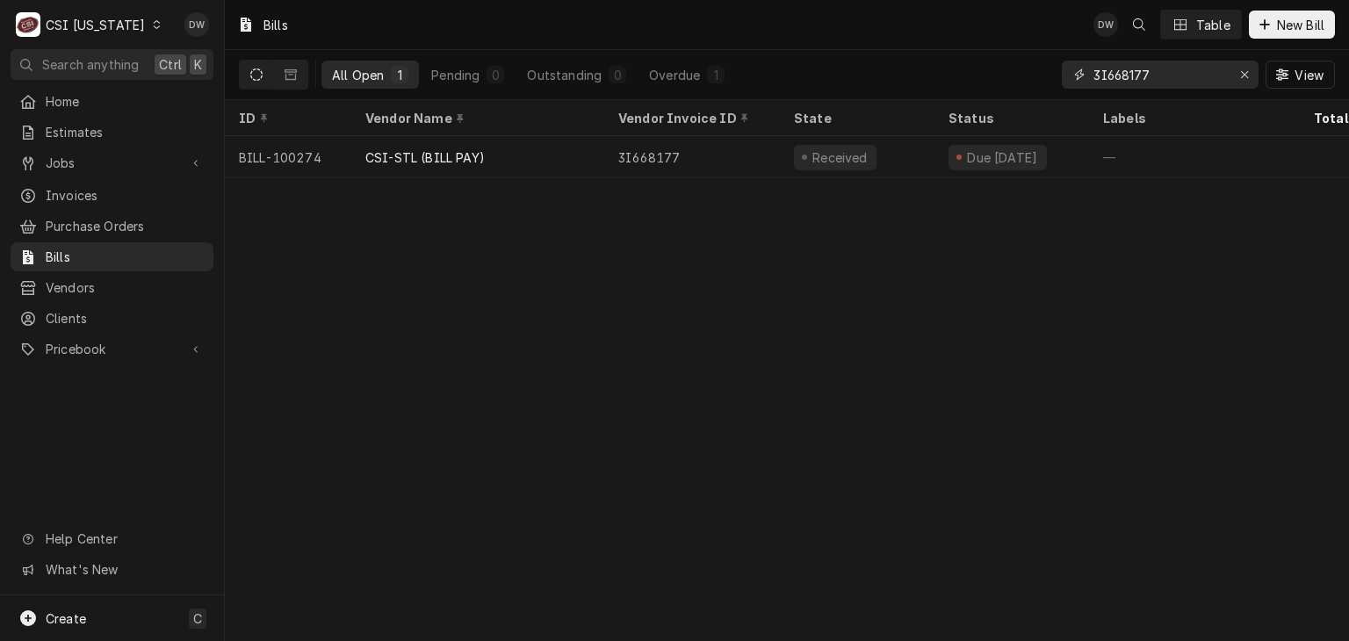
drag, startPoint x: 1163, startPoint y: 64, endPoint x: 1054, endPoint y: 69, distance: 109.1
click at [1054, 69] on div "All Open 1 Pending 0 Outstanding 0 Overdue 1 3I668177 View" at bounding box center [787, 74] width 1096 height 49
paste input "41753505"
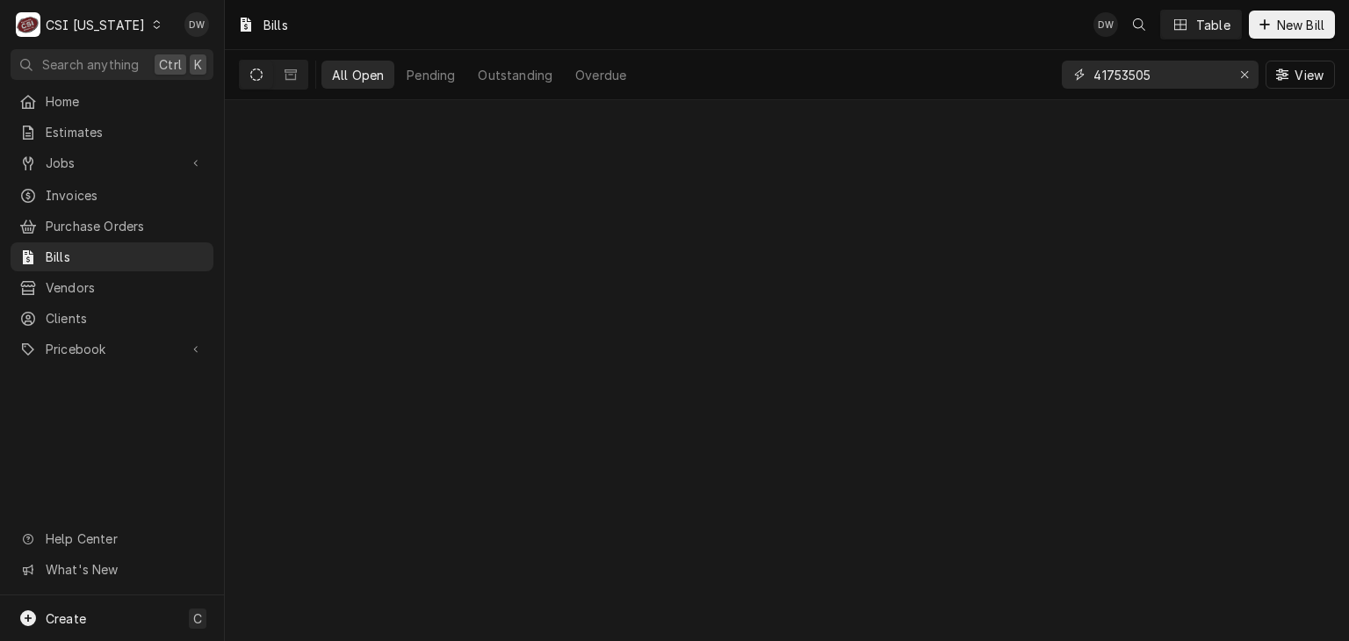
type input "41753505"
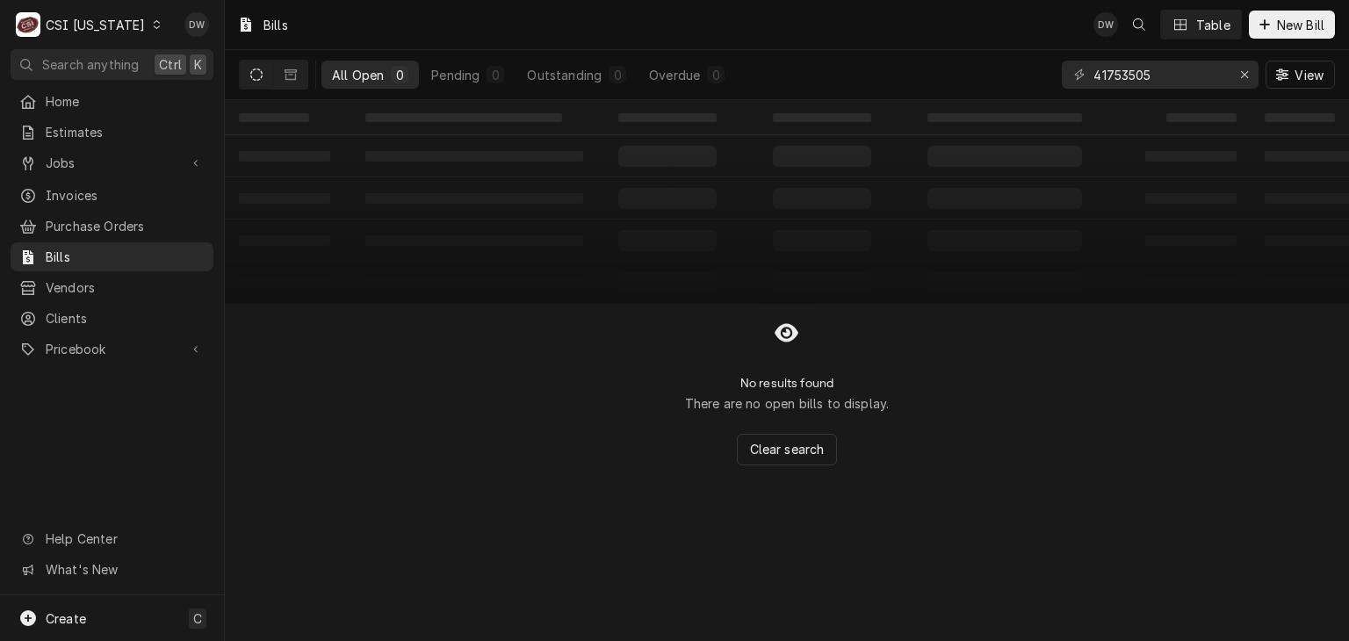
click at [133, 15] on div "C CSI Kentucky" at bounding box center [89, 24] width 157 height 35
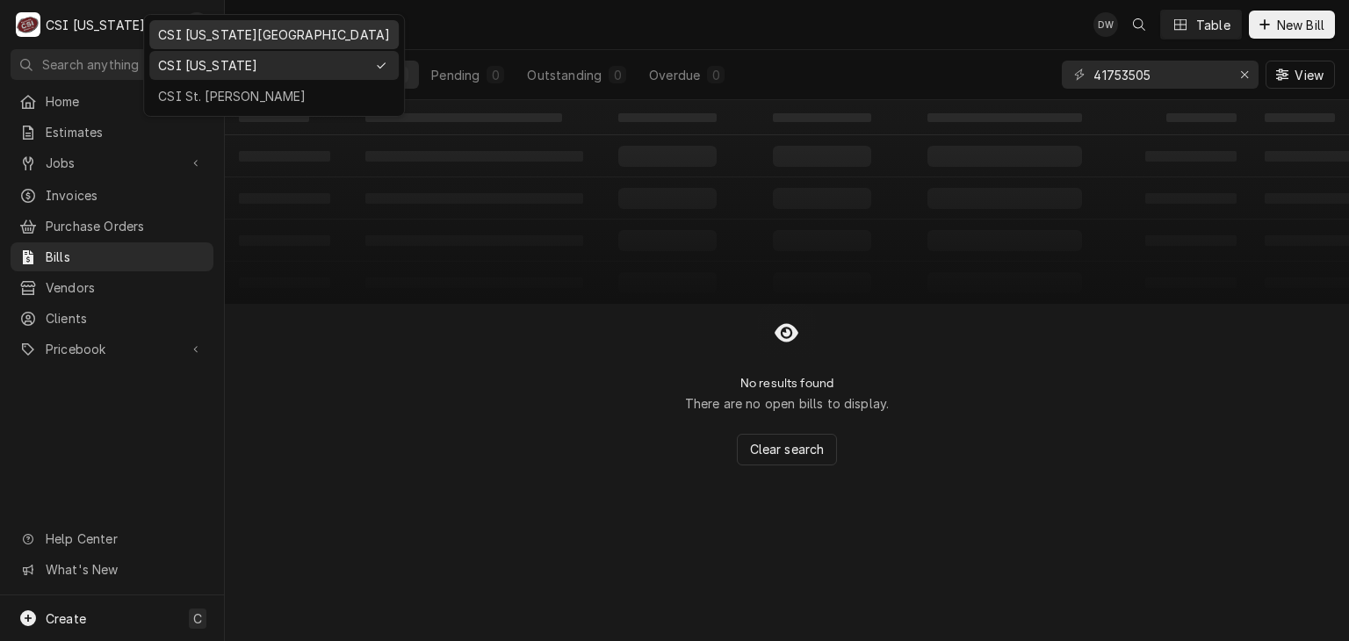
click at [172, 40] on div "CSI [US_STATE][GEOGRAPHIC_DATA]" at bounding box center [274, 34] width 232 height 18
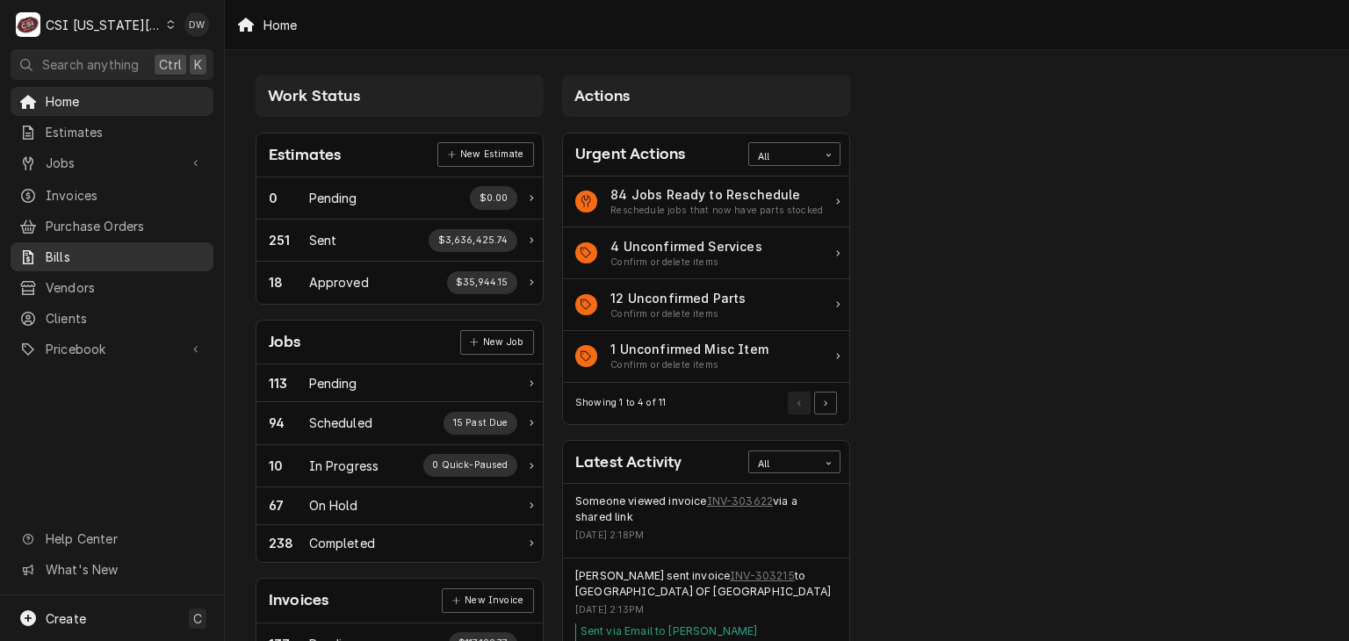
click at [70, 250] on span "Bills" at bounding box center [125, 257] width 159 height 18
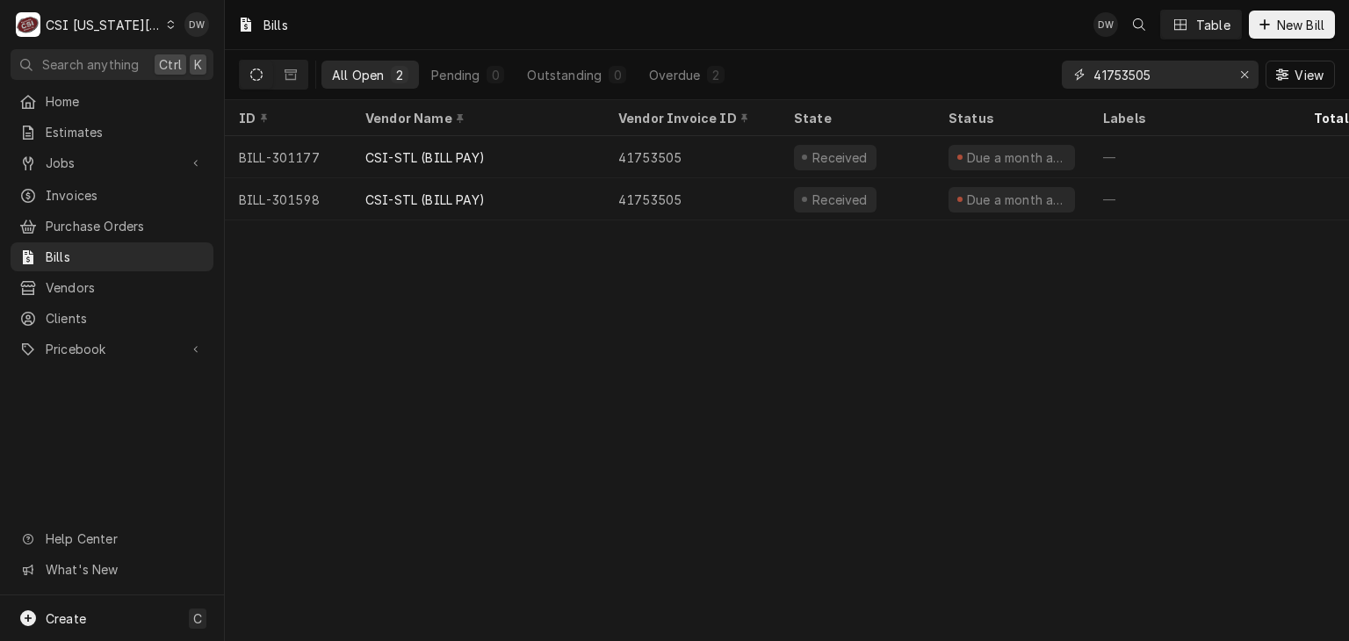
drag, startPoint x: 1168, startPoint y: 76, endPoint x: 1070, endPoint y: 78, distance: 98.4
click at [1070, 78] on div "41753505" at bounding box center [1160, 75] width 197 height 28
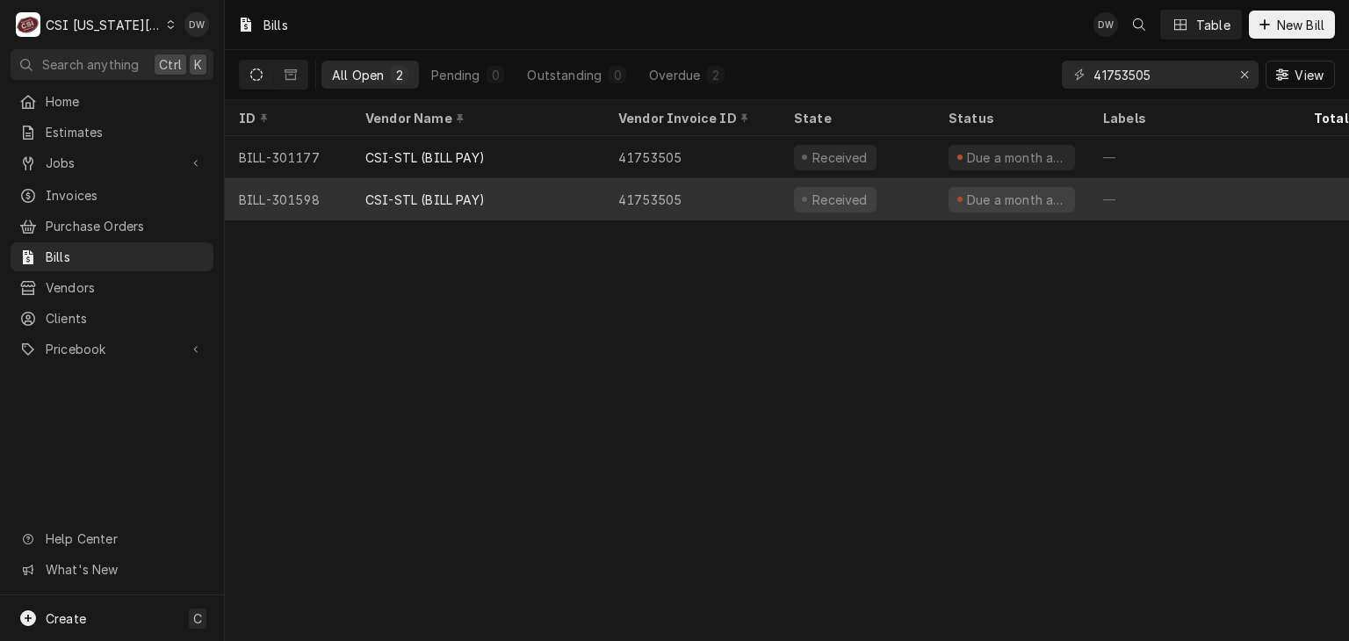
click at [444, 180] on div "CSI-STL (BILL PAY)" at bounding box center [477, 199] width 253 height 42
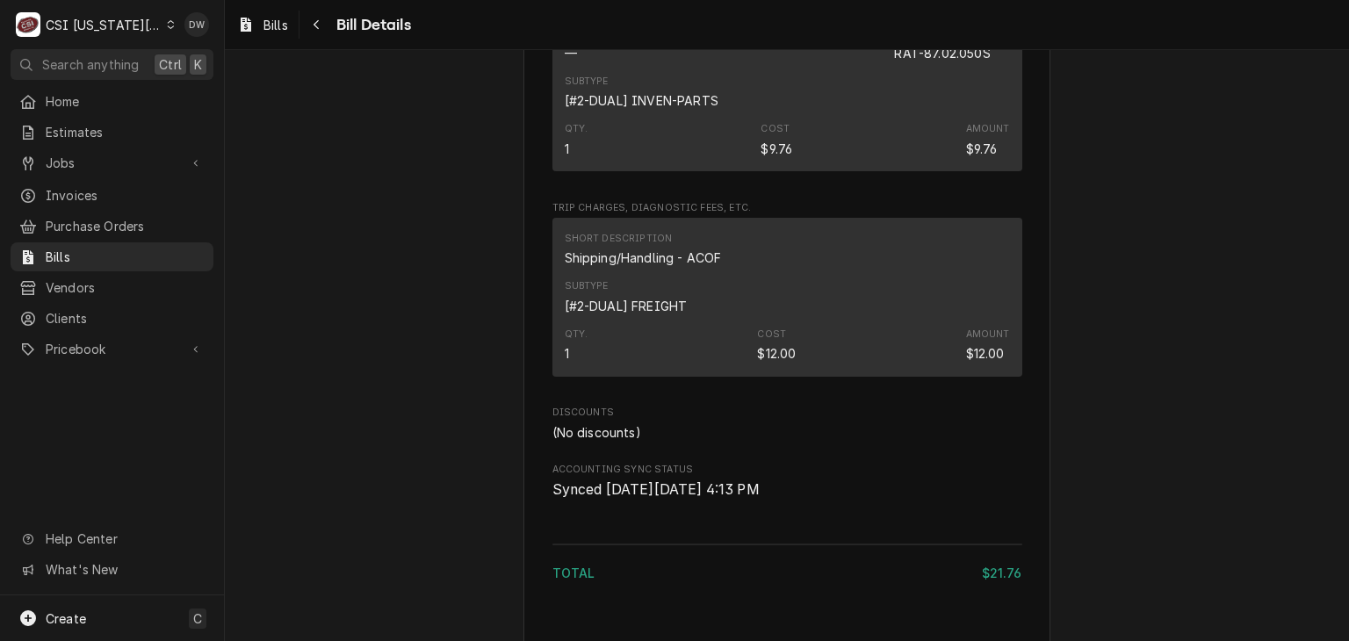
scroll to position [1294, 0]
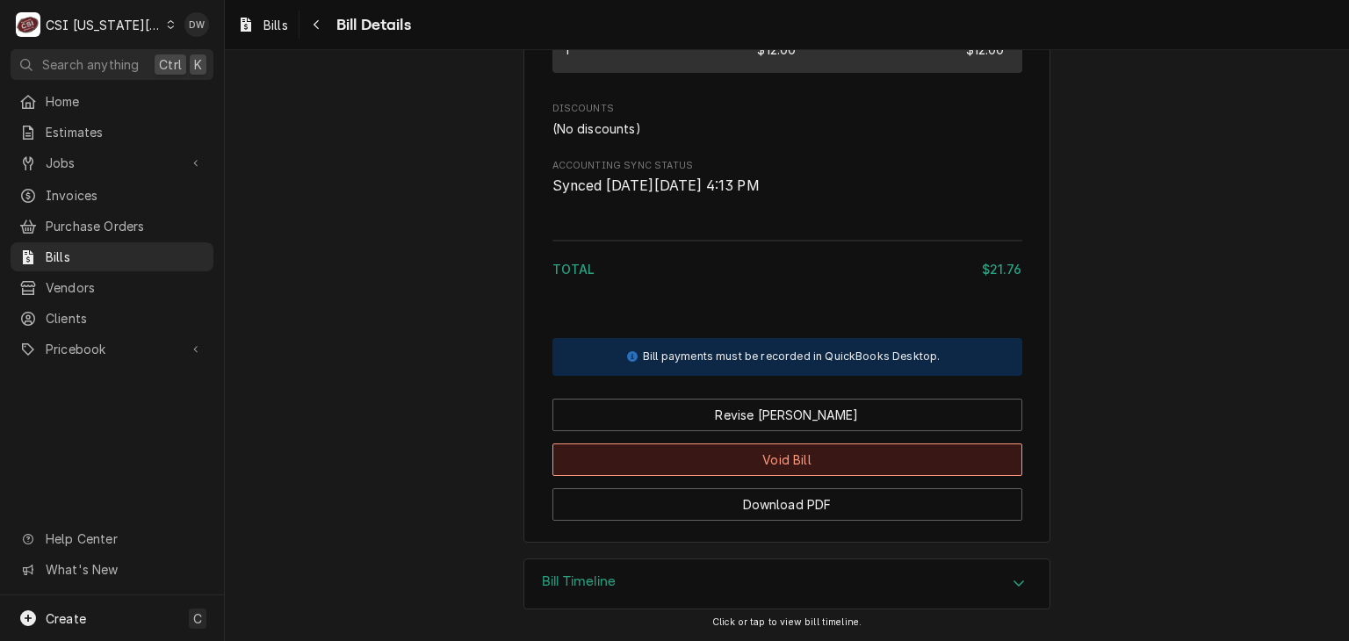
click at [871, 457] on button "Void Bill" at bounding box center [788, 460] width 470 height 33
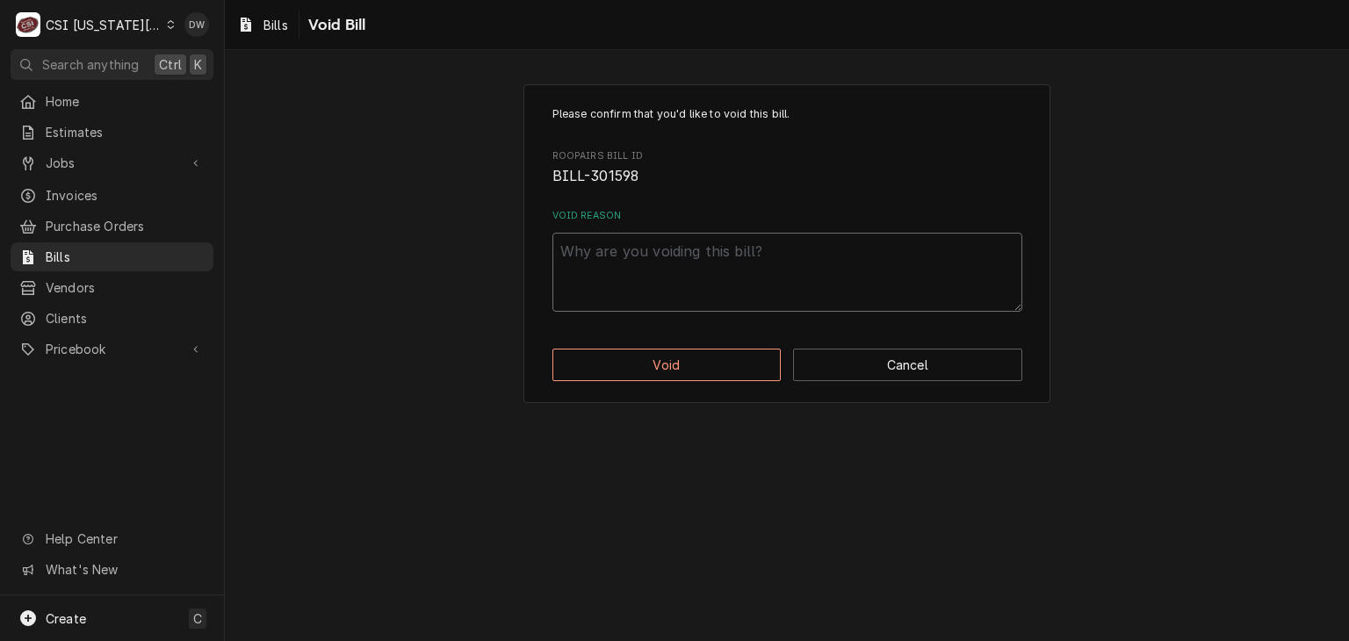
click at [565, 257] on textarea "Void Reason" at bounding box center [788, 272] width 470 height 79
type textarea "x"
type textarea "B"
type textarea "x"
type textarea "Bi"
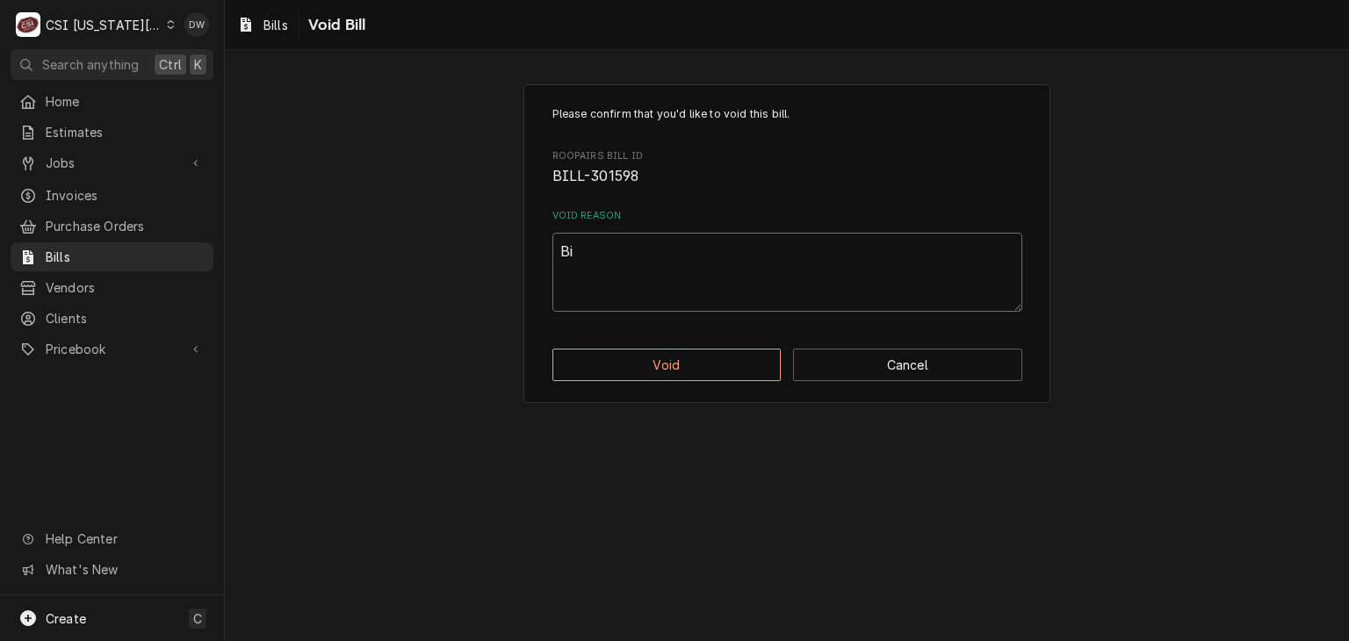
type textarea "x"
type textarea "Bil"
type textarea "x"
type textarea "Bill"
type textarea "x"
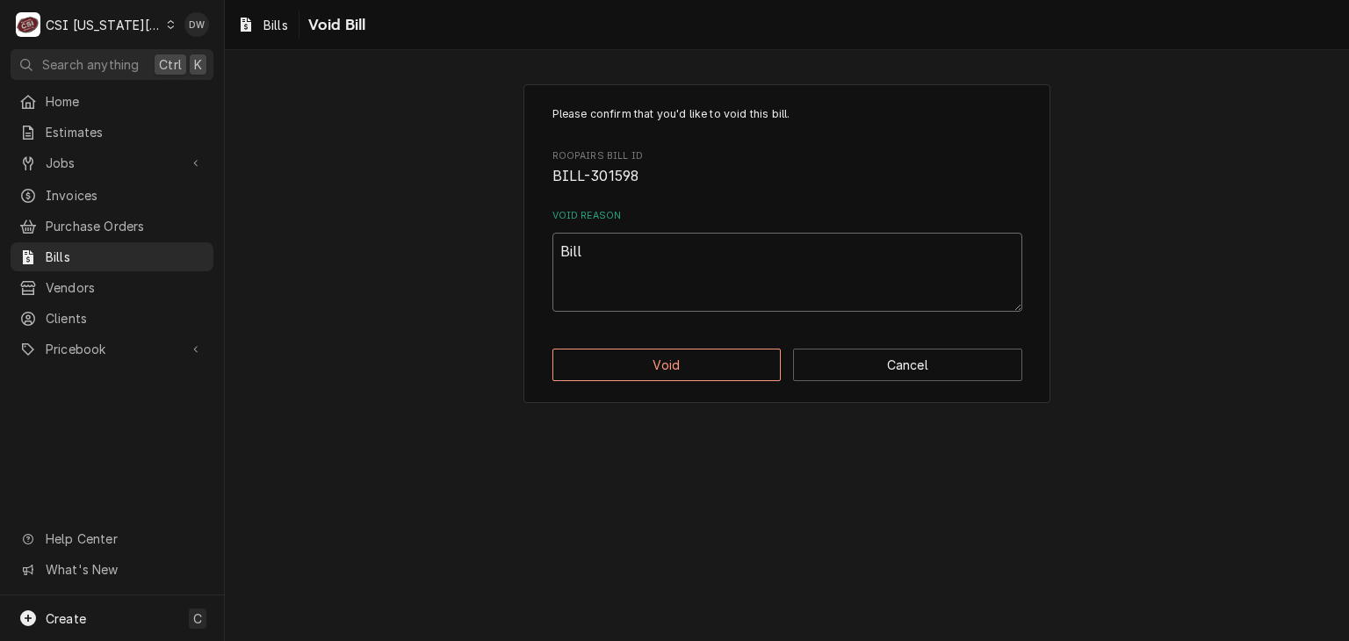
type textarea "Bille"
type textarea "x"
type textarea "Billed"
type textarea "x"
type textarea "Billed T"
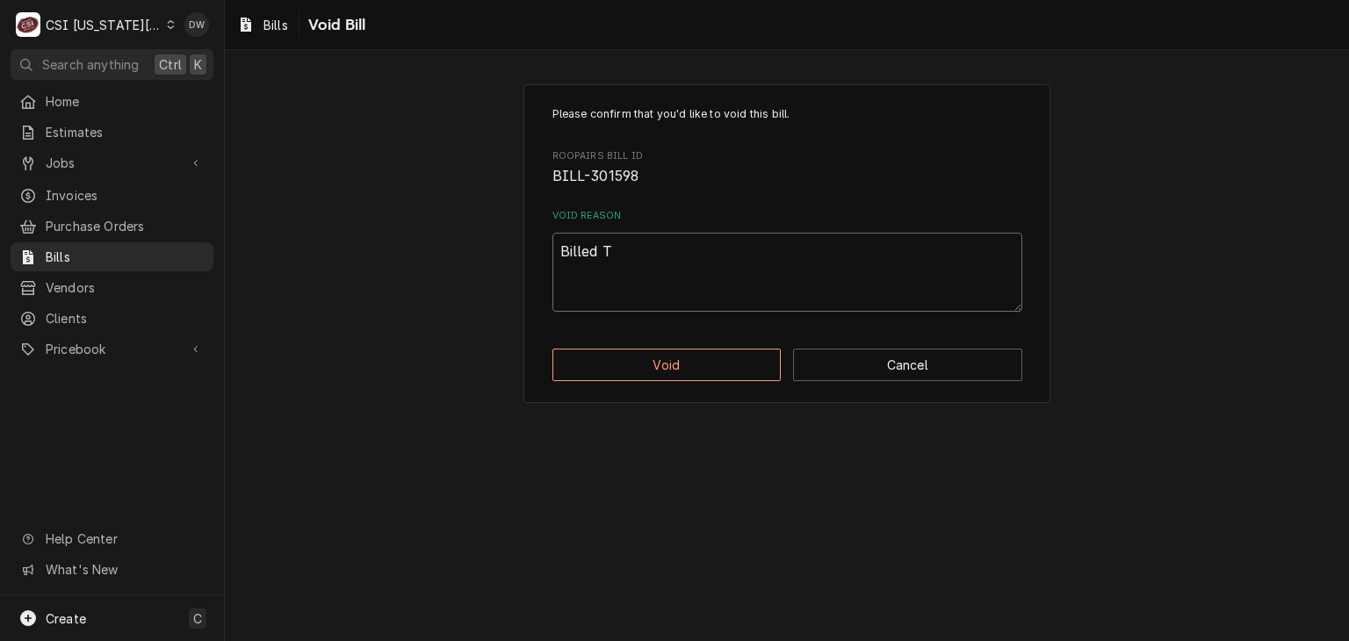
type textarea "x"
type textarea "Billed Tw"
type textarea "x"
type textarea "Billed Twi"
type textarea "x"
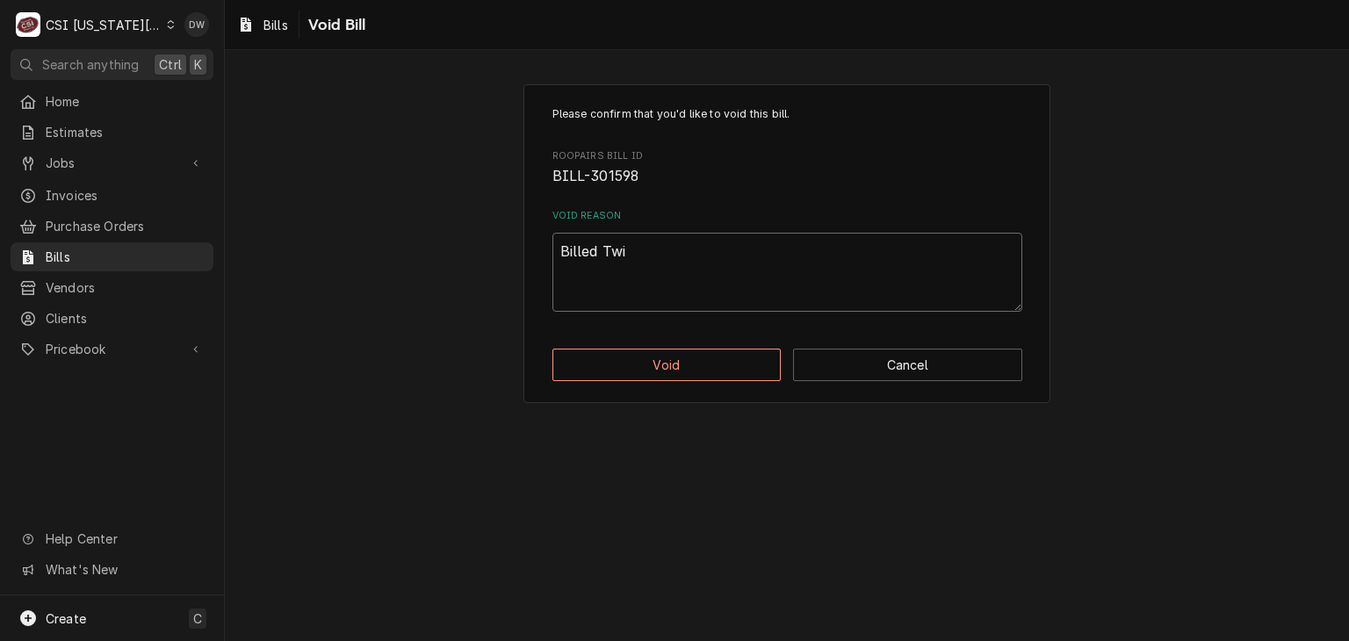
type textarea "Billed Twic"
type textarea "x"
type textarea "Billed Twice"
type textarea "x"
type textarea "Billed Twice"
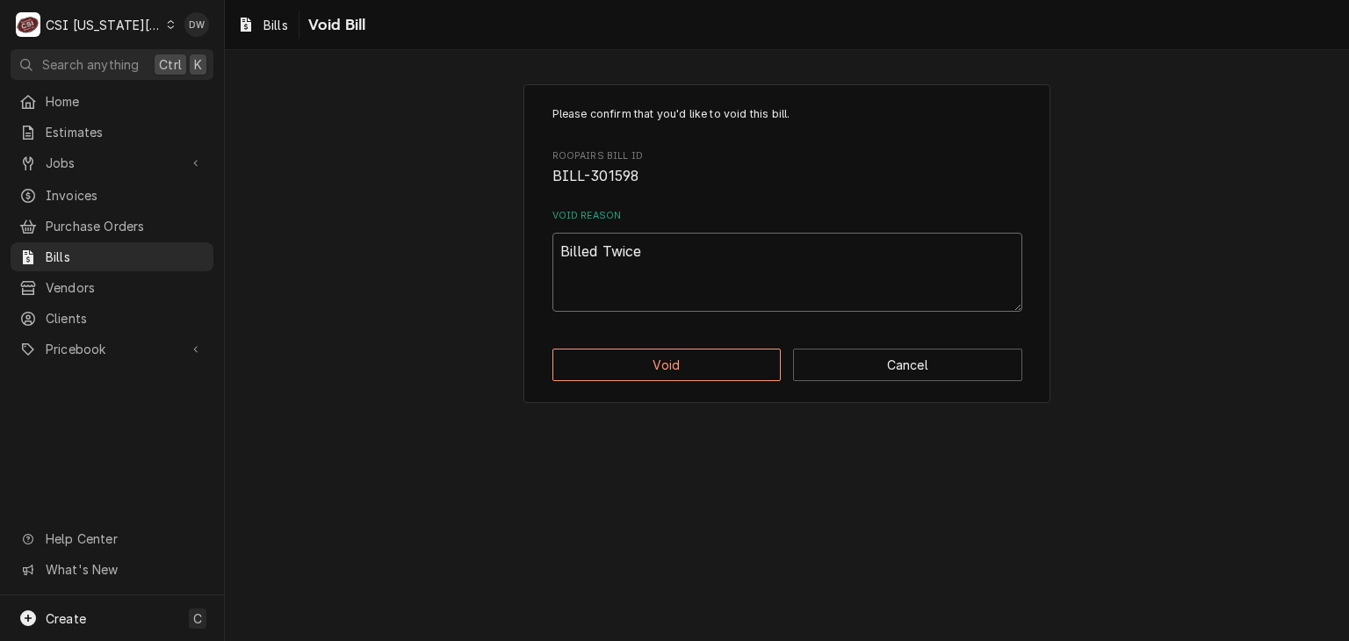
type textarea "x"
type textarea "Billed Twice -"
type textarea "x"
type textarea "Billed Twice -d"
type textarea "x"
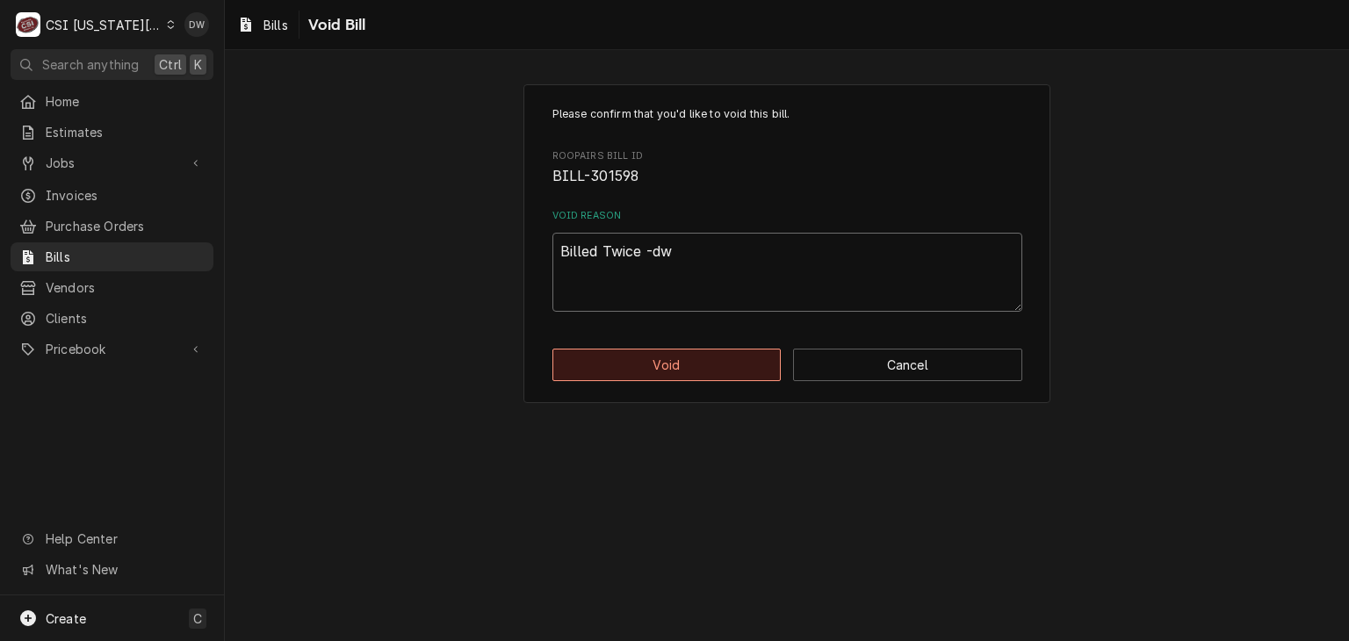
type textarea "Billed Twice -dw"
click at [647, 365] on button "Void" at bounding box center [667, 365] width 229 height 33
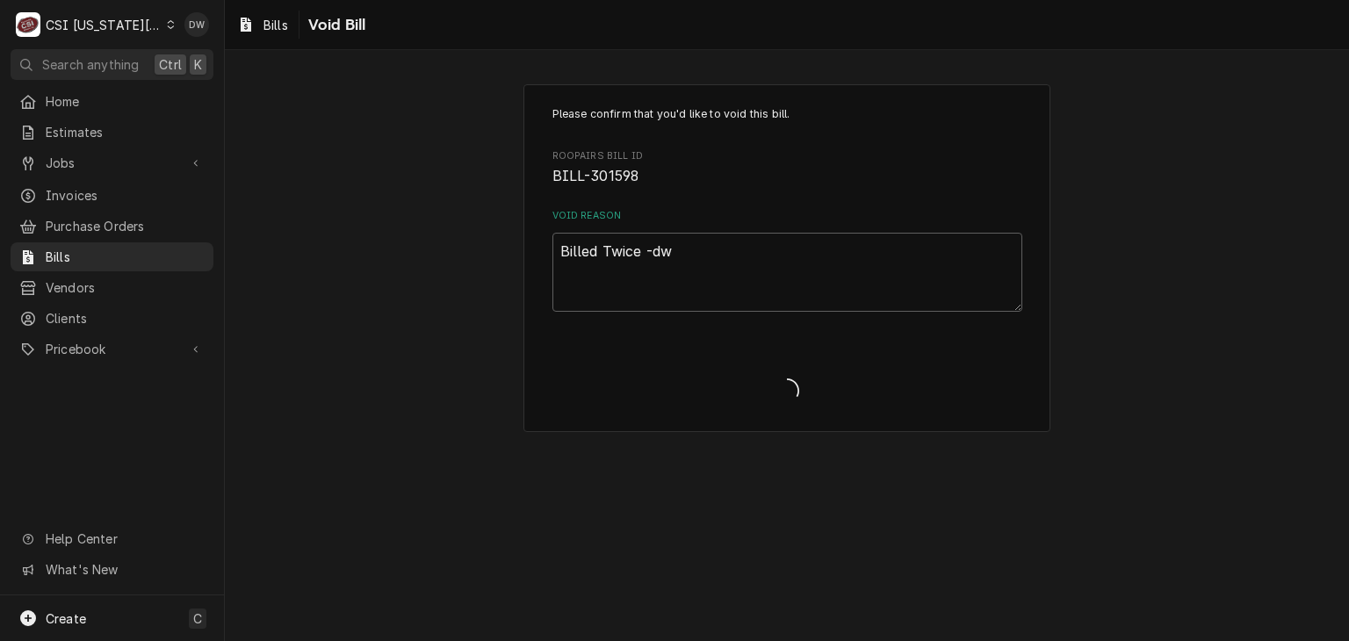
type textarea "x"
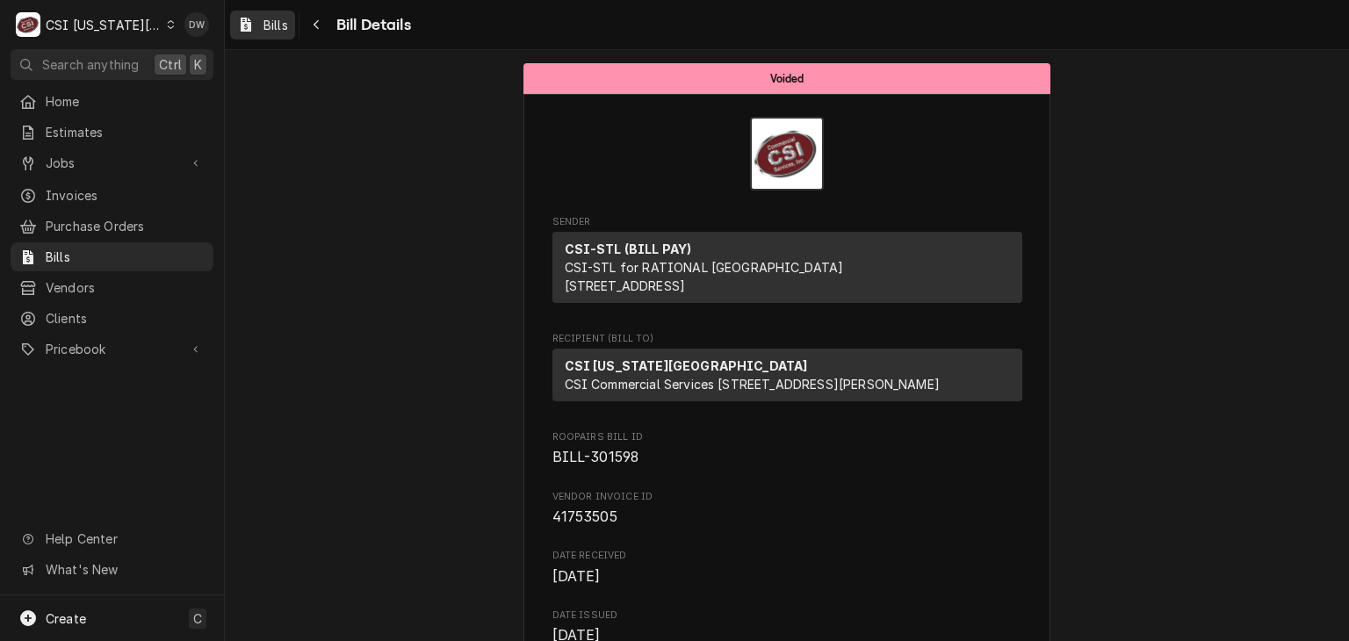
click at [261, 22] on div "Bills" at bounding box center [263, 25] width 58 height 22
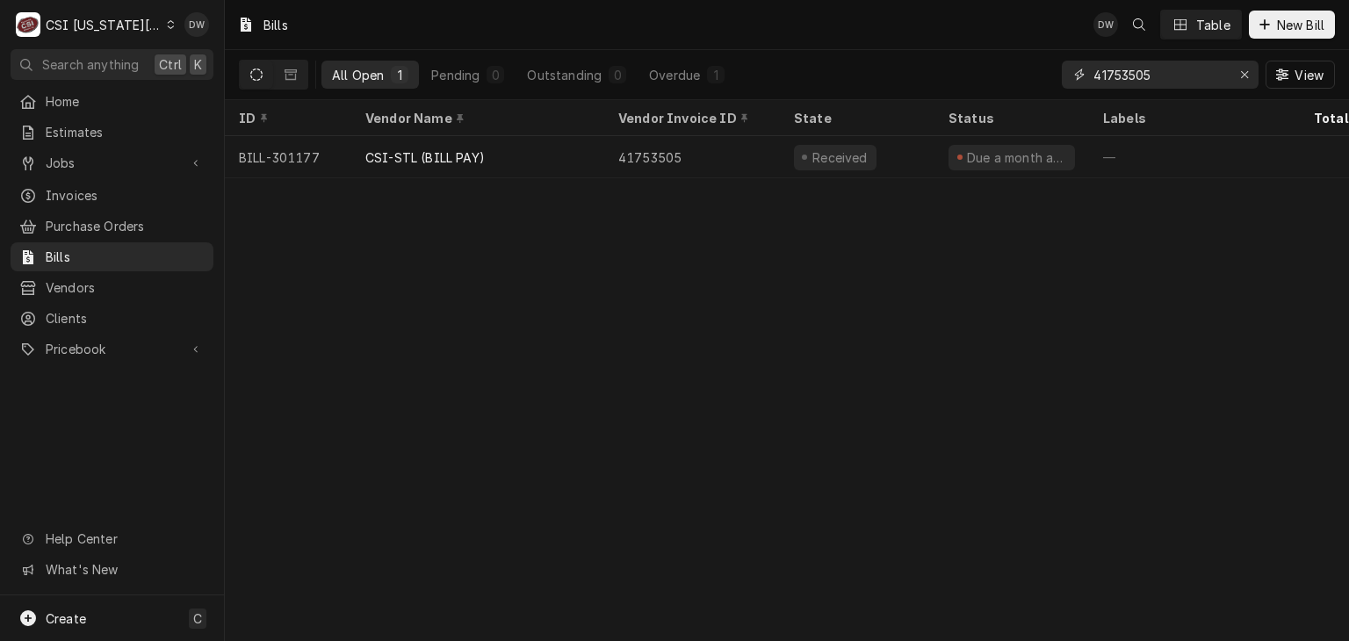
drag, startPoint x: 1163, startPoint y: 65, endPoint x: 1069, endPoint y: 71, distance: 94.2
click at [1069, 71] on div "41753505" at bounding box center [1160, 75] width 197 height 28
paste input "1039426"
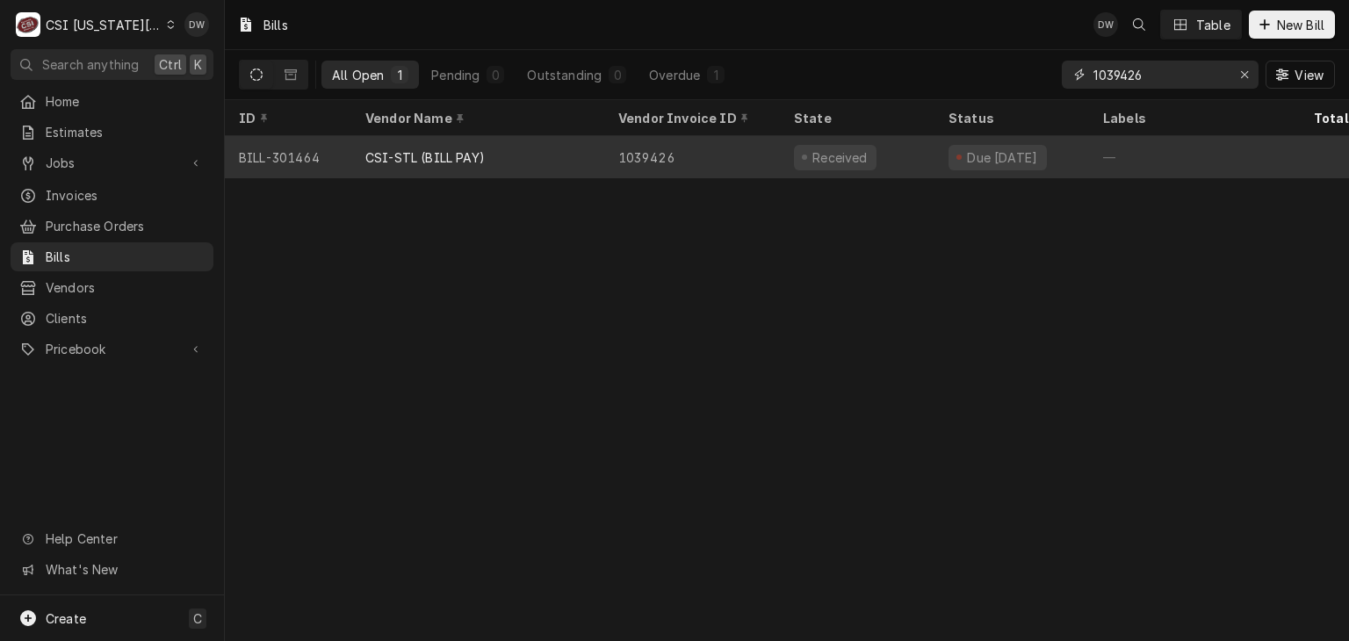
type input "1039426"
click at [676, 136] on div "1039426" at bounding box center [692, 157] width 176 height 42
